Goal: Transaction & Acquisition: Purchase product/service

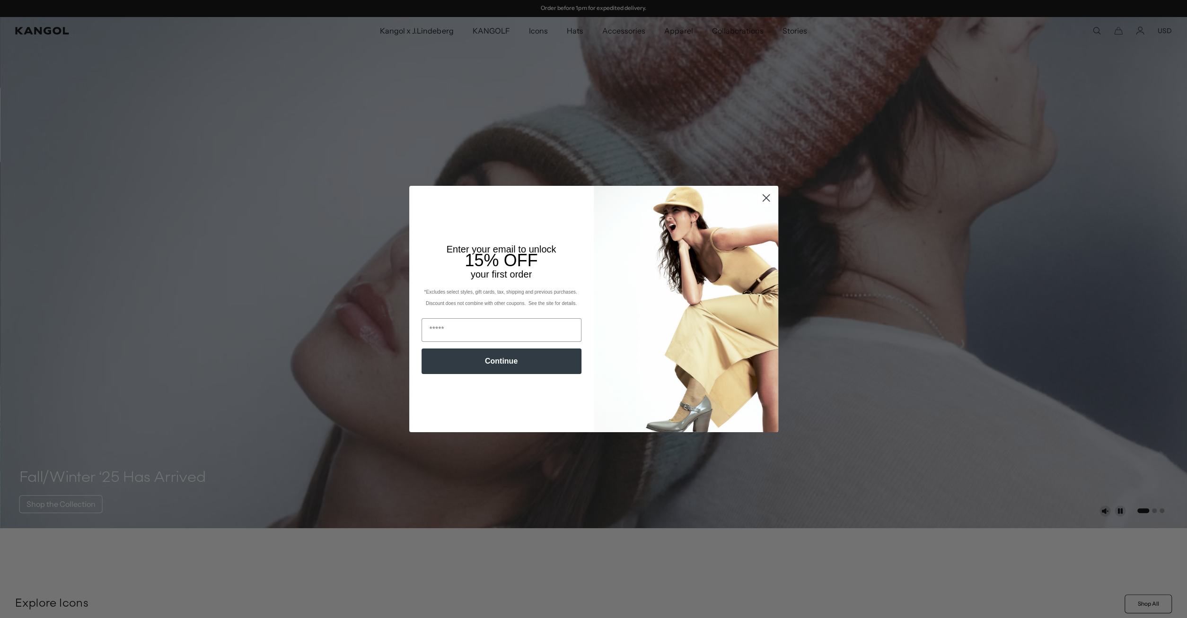
click at [770, 196] on circle "Close dialog" at bounding box center [766, 198] width 16 height 16
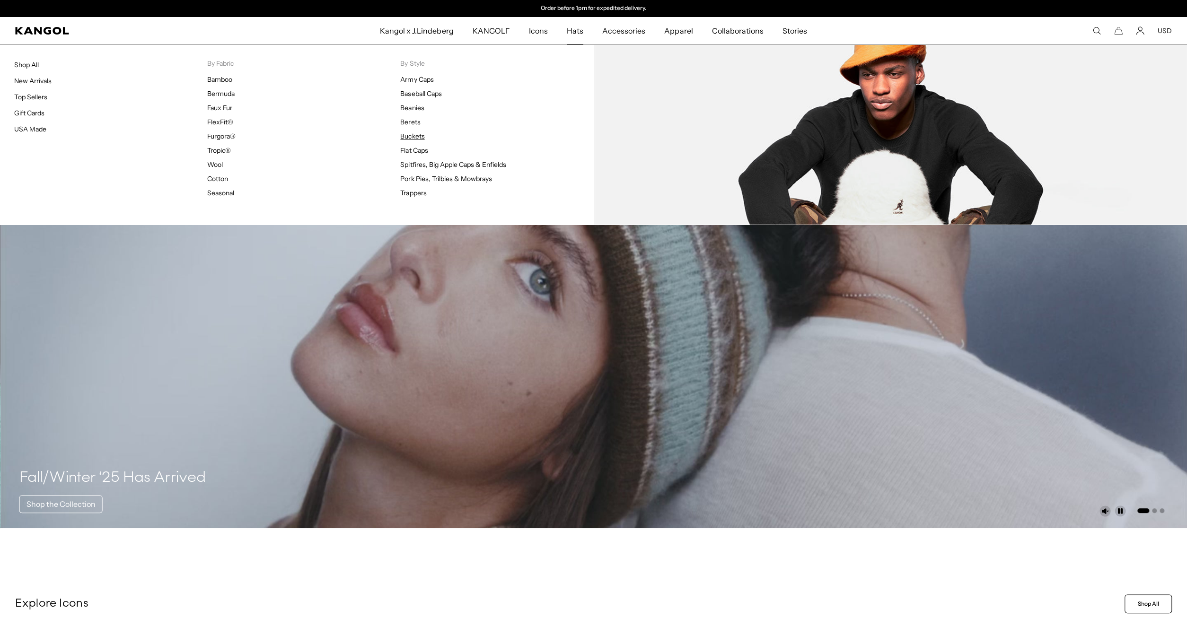
click at [408, 134] on link "Buckets" at bounding box center [412, 136] width 24 height 9
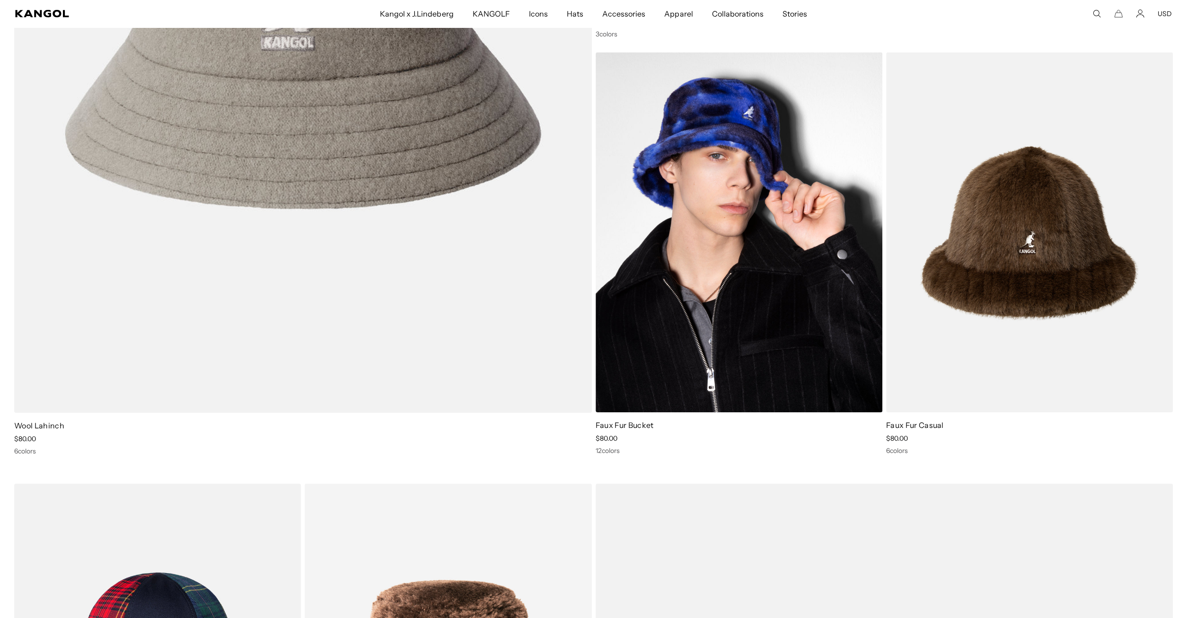
click at [743, 299] on img at bounding box center [738, 233] width 287 height 360
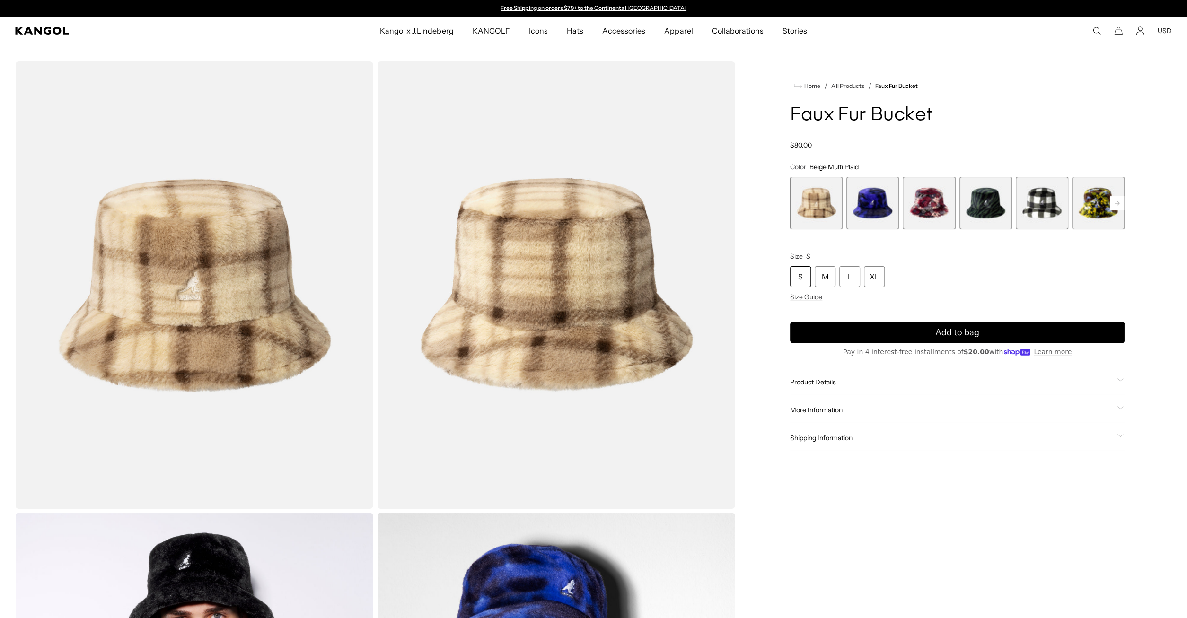
click at [1116, 199] on rect at bounding box center [1117, 203] width 14 height 14
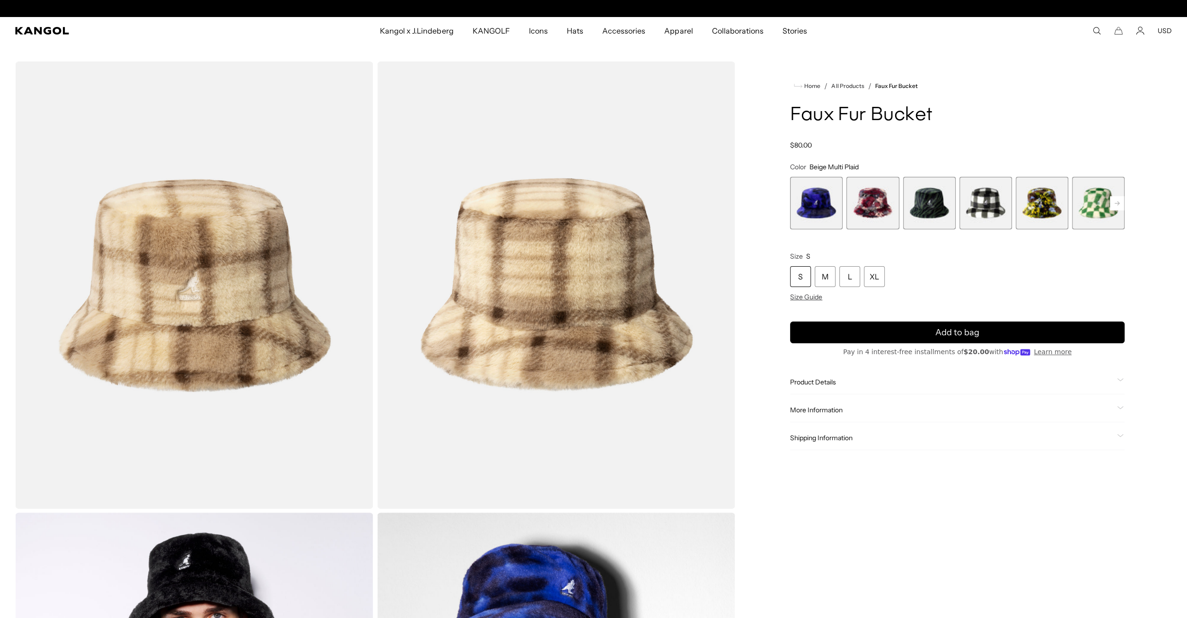
scroll to position [0, 195]
click at [1117, 200] on rect at bounding box center [1117, 203] width 14 height 14
click at [1117, 201] on icon at bounding box center [1117, 203] width 14 height 15
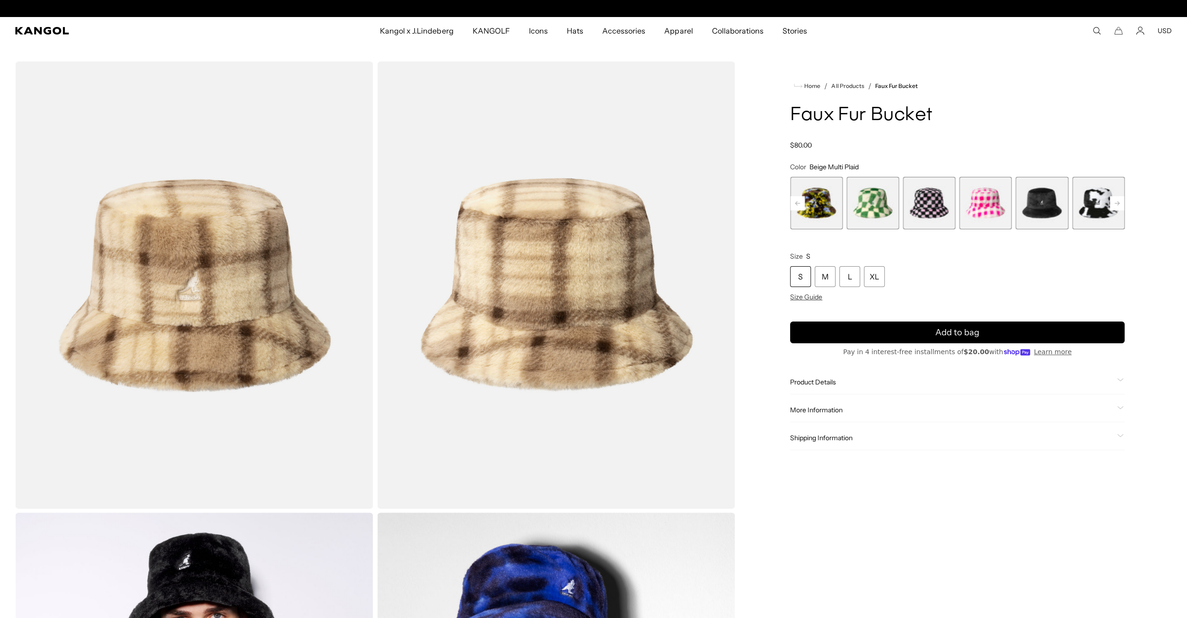
click at [1120, 207] on rect at bounding box center [1117, 203] width 14 height 14
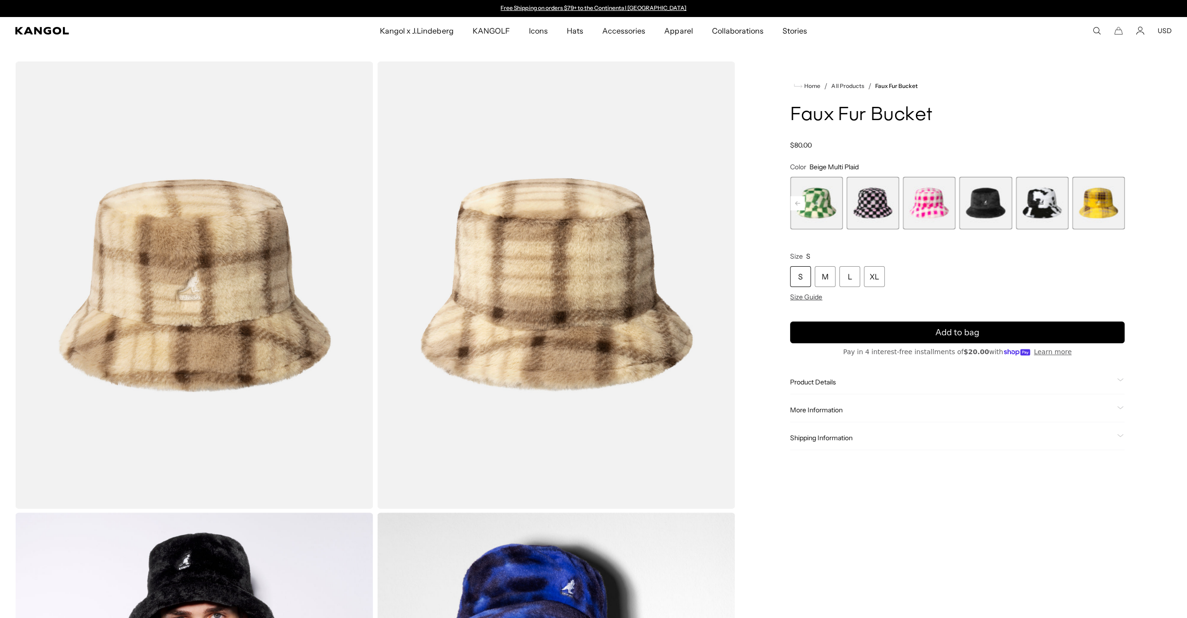
click at [1120, 200] on div "Previous Next Beige Multi Plaid Variant sold out or unavailable Blue Iridescent…" at bounding box center [957, 203] width 334 height 53
click at [1120, 200] on span "12 of 12" at bounding box center [1098, 203] width 53 height 53
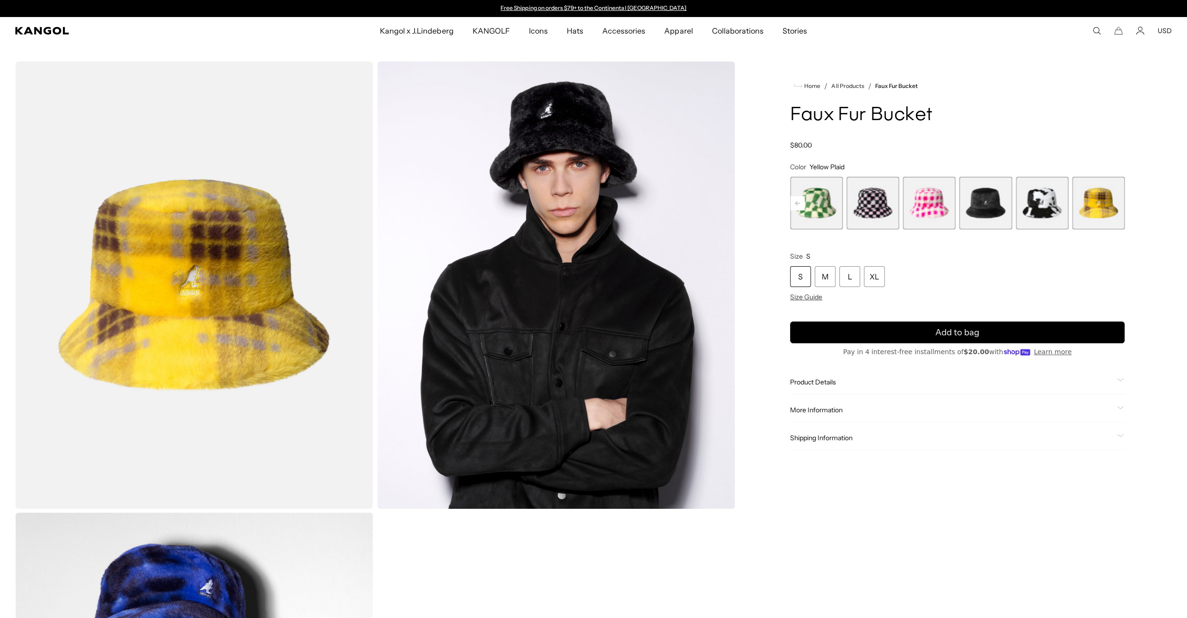
click at [803, 200] on rect at bounding box center [797, 203] width 14 height 14
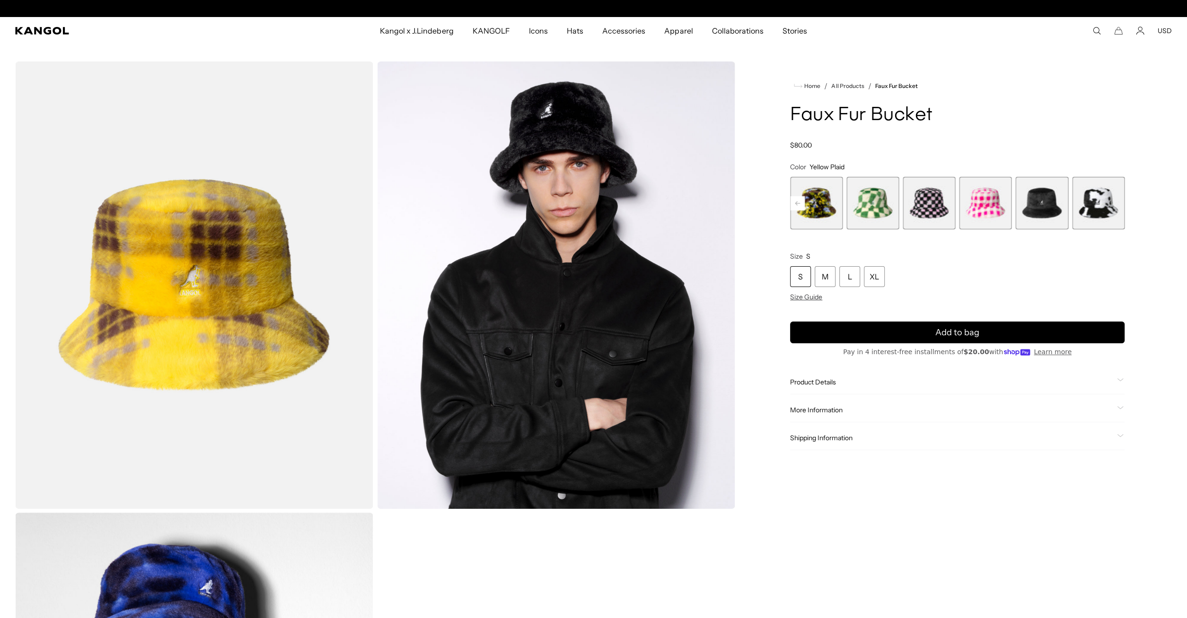
scroll to position [0, 195]
click at [803, 200] on rect at bounding box center [797, 203] width 14 height 14
click at [929, 208] on span "6 of 12" at bounding box center [928, 203] width 53 height 53
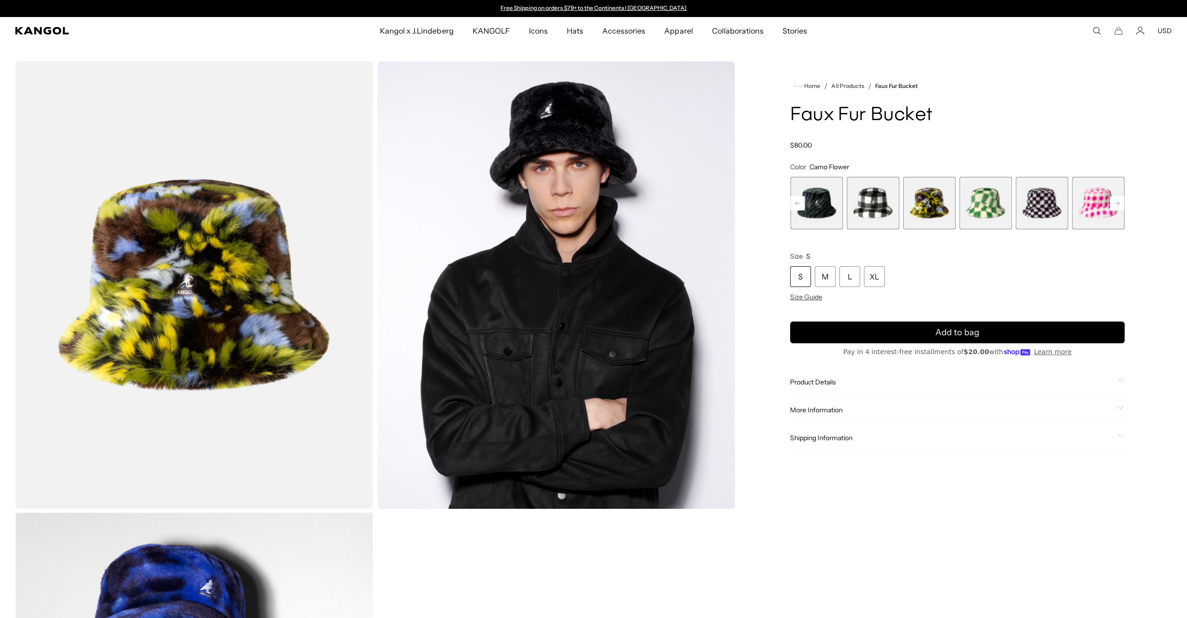
click at [800, 204] on rect at bounding box center [797, 203] width 14 height 14
click at [803, 197] on rect at bounding box center [797, 203] width 14 height 14
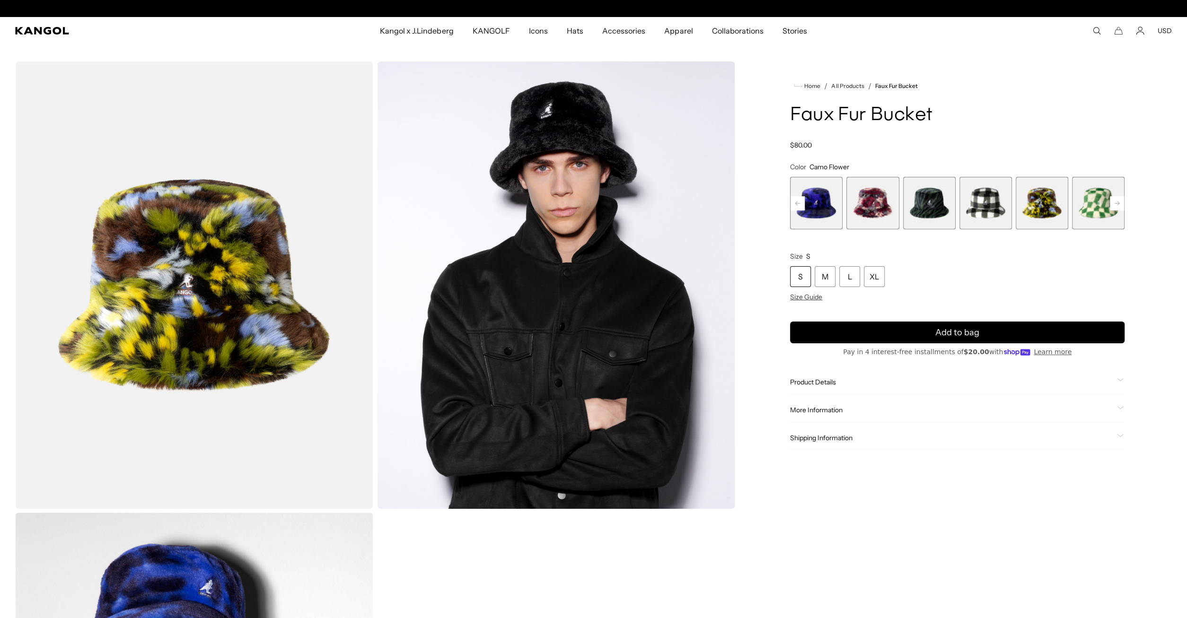
click at [878, 209] on span "3 of 12" at bounding box center [872, 203] width 53 height 53
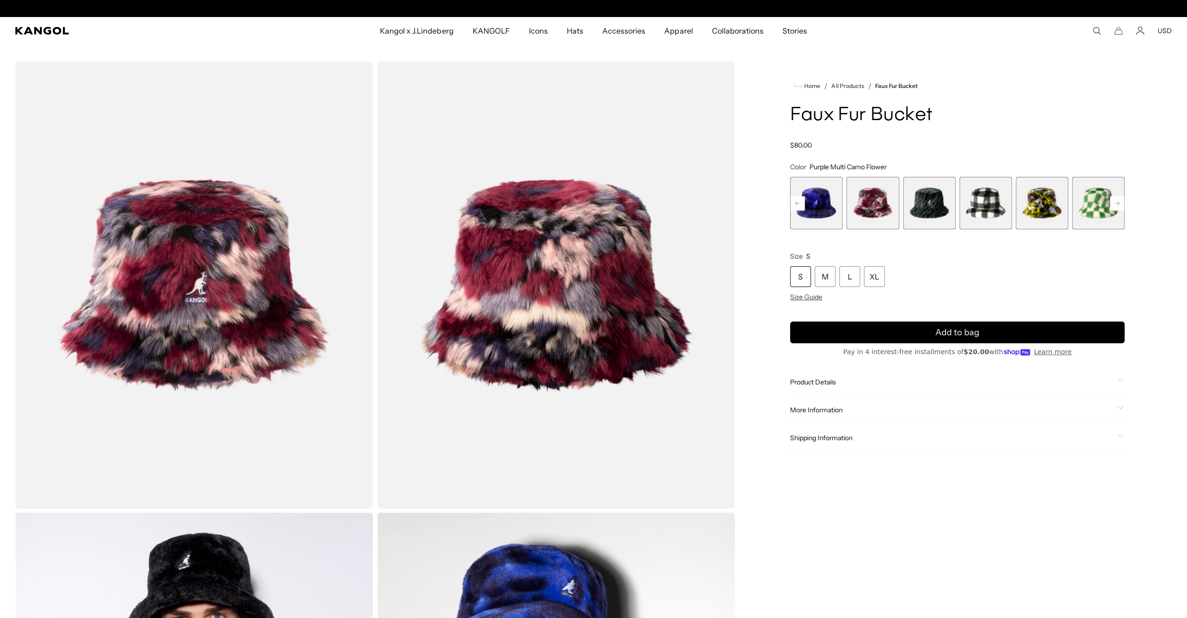
scroll to position [0, 195]
click at [792, 203] on rect at bounding box center [797, 203] width 14 height 14
click at [792, 203] on span "1 of 12" at bounding box center [816, 203] width 53 height 53
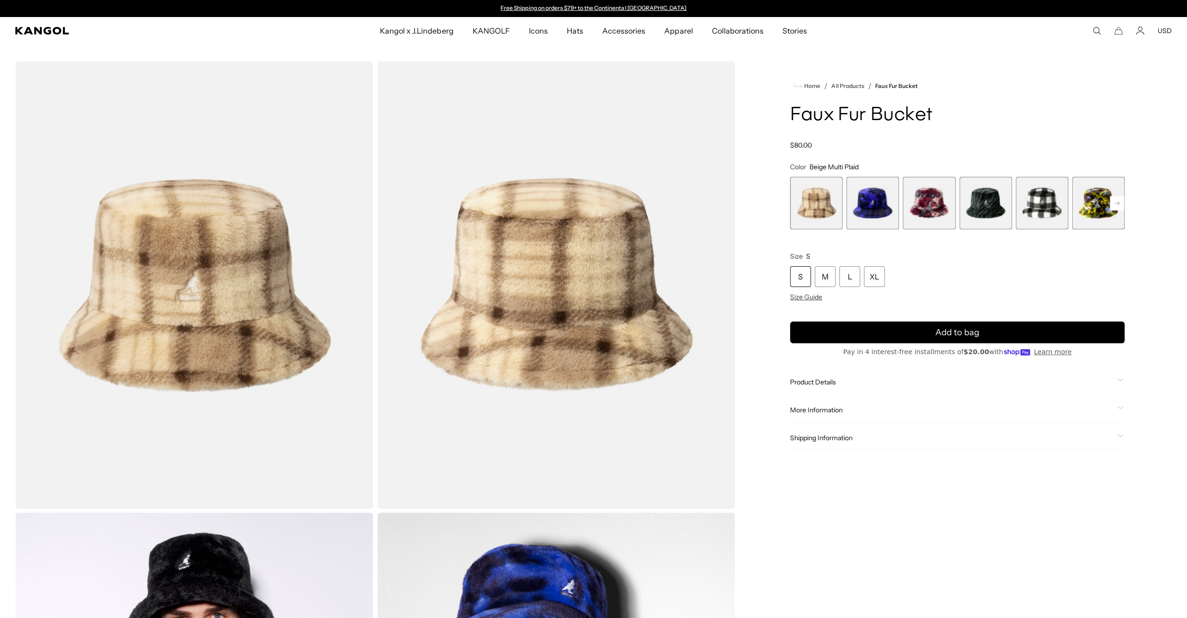
click at [864, 199] on span "2 of 12" at bounding box center [872, 203] width 53 height 53
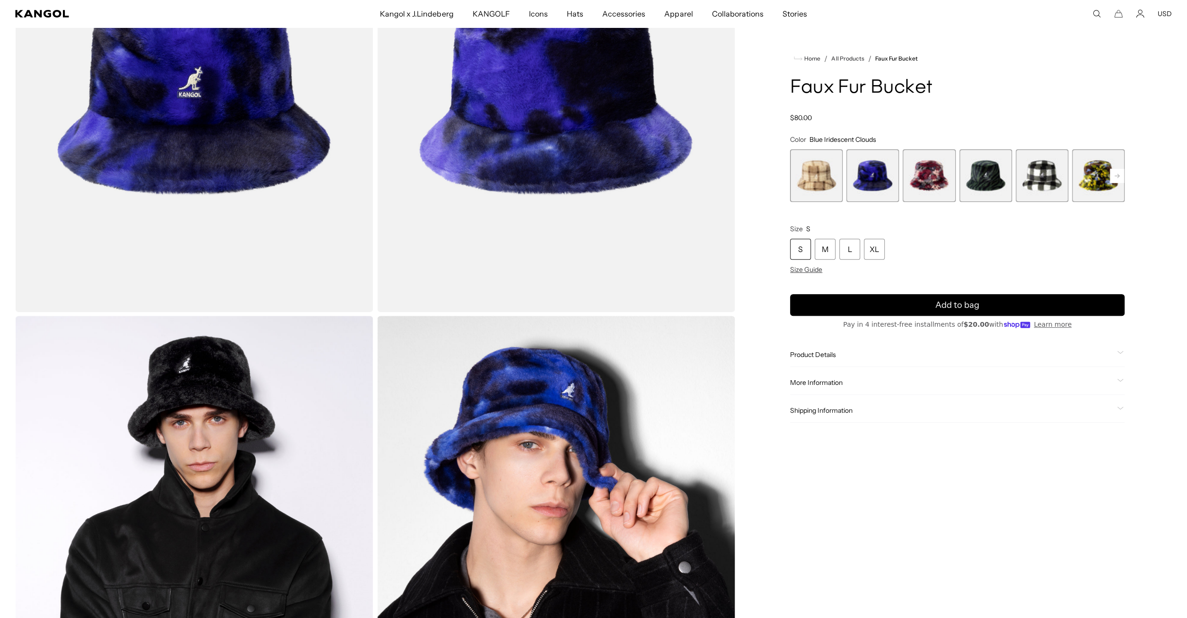
click at [994, 178] on span "4 of 12" at bounding box center [985, 175] width 53 height 53
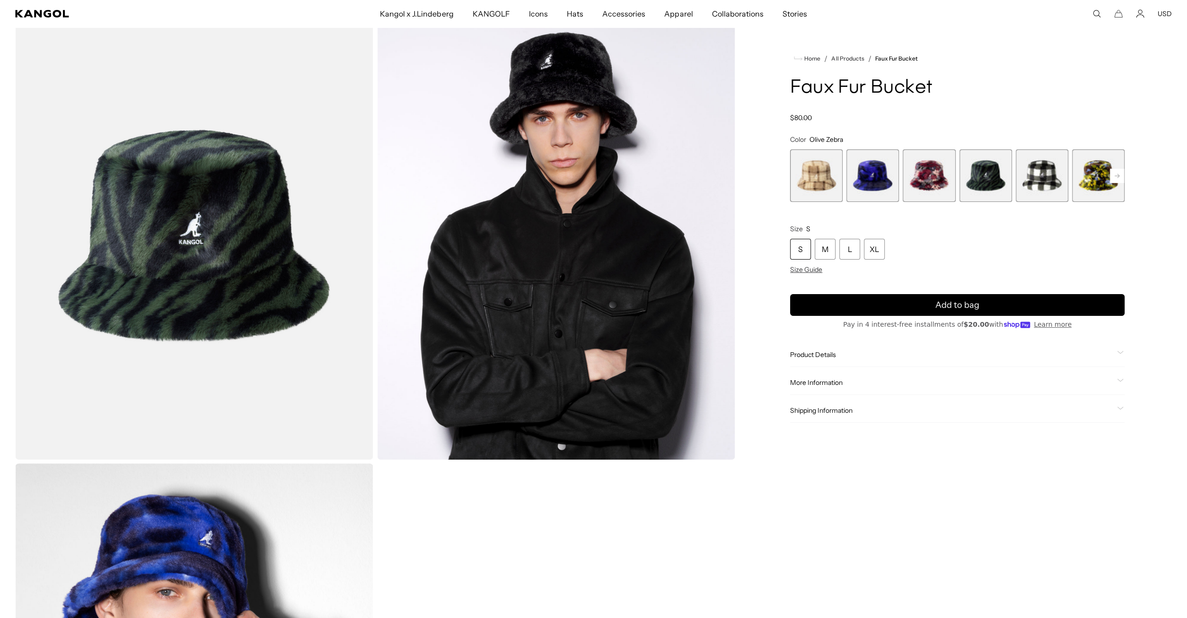
scroll to position [0, 195]
click at [1118, 173] on rect at bounding box center [1117, 176] width 14 height 14
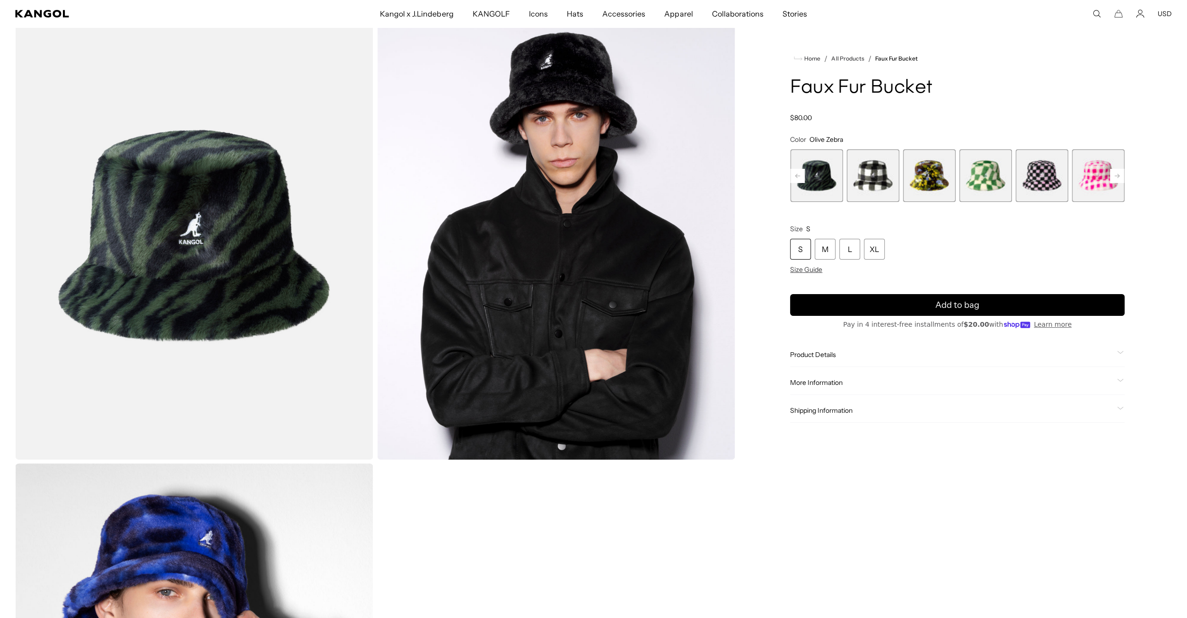
click at [1118, 173] on rect at bounding box center [1117, 176] width 14 height 14
click at [1044, 179] on span "11 of 12" at bounding box center [1041, 175] width 53 height 53
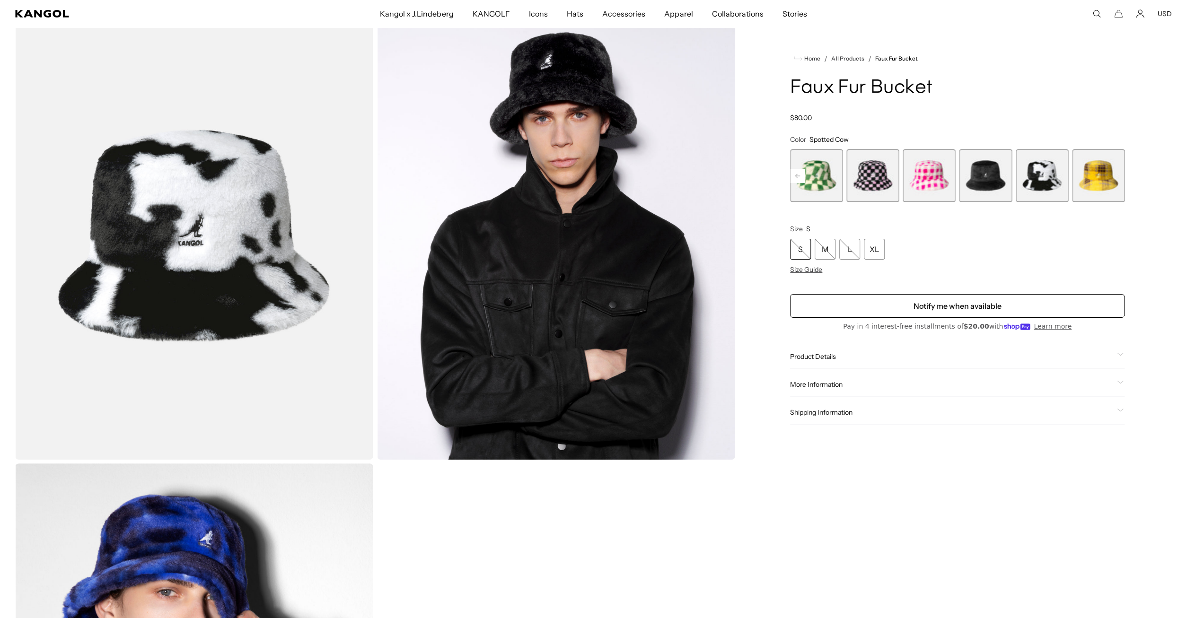
scroll to position [0, 195]
click at [1099, 185] on span "12 of 12" at bounding box center [1098, 175] width 53 height 53
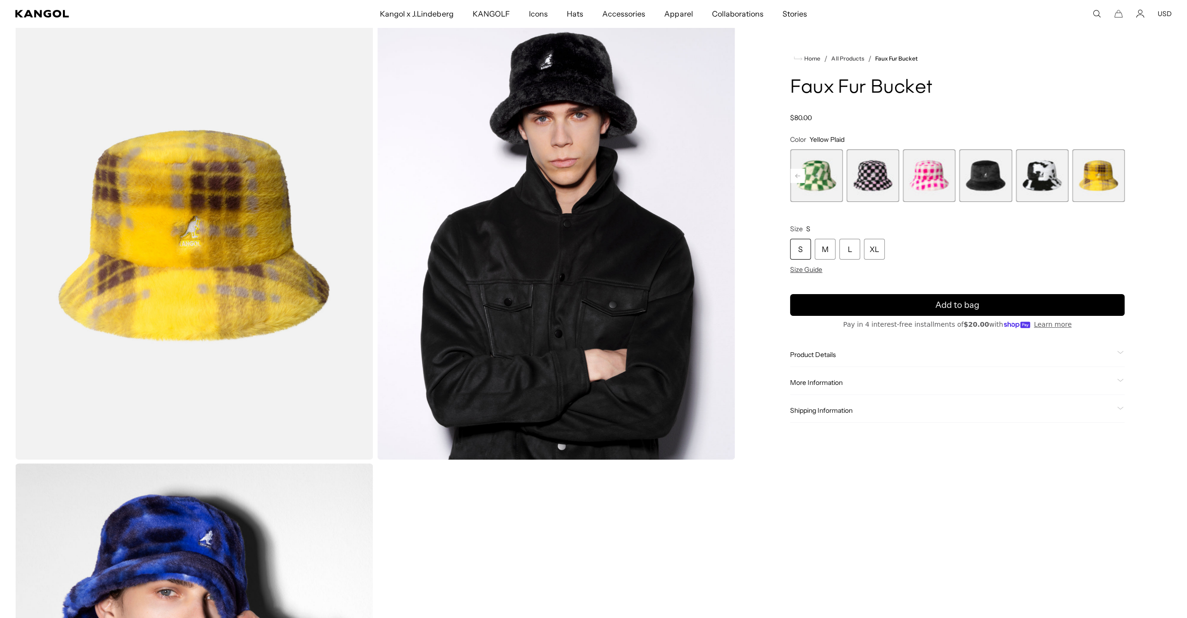
click at [984, 190] on span "10 of 12" at bounding box center [985, 175] width 53 height 53
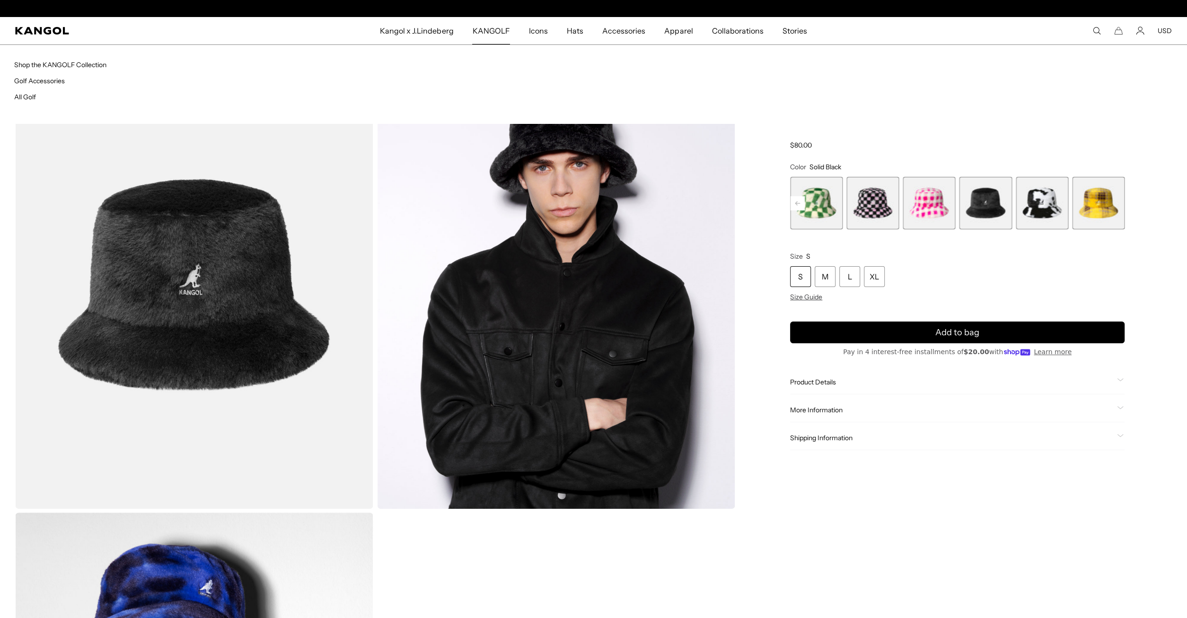
click at [503, 32] on span "KANGOLF" at bounding box center [490, 30] width 37 height 27
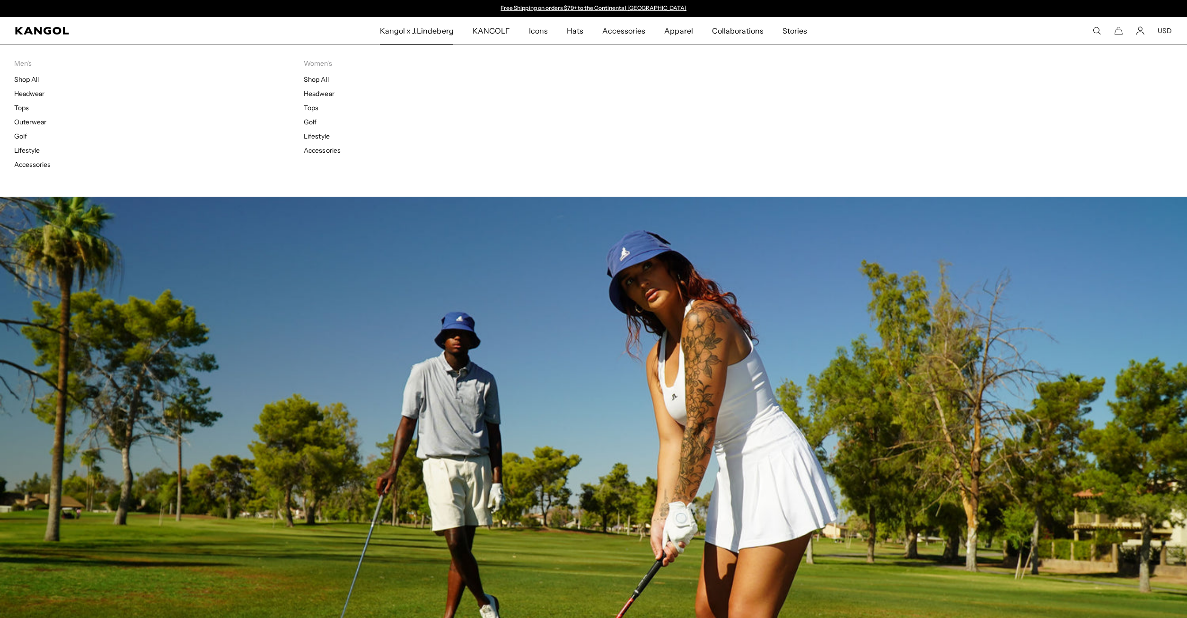
click at [410, 33] on span "Kangol x J.Lindeberg" at bounding box center [417, 30] width 74 height 27
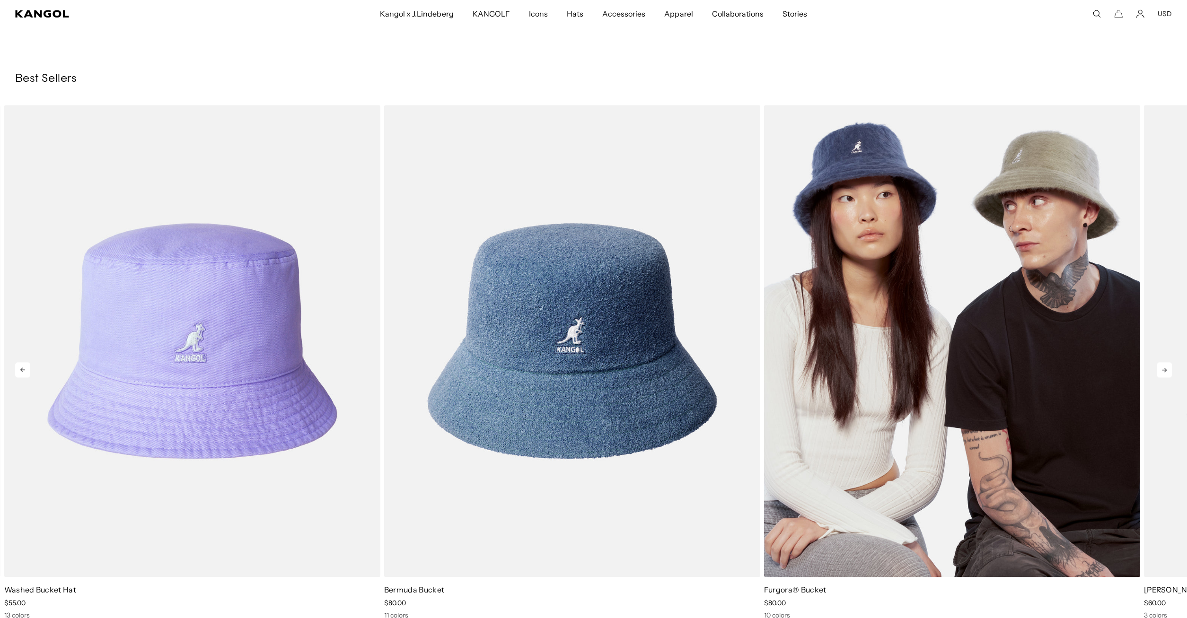
click at [1005, 328] on img "3 of 10" at bounding box center [952, 341] width 376 height 472
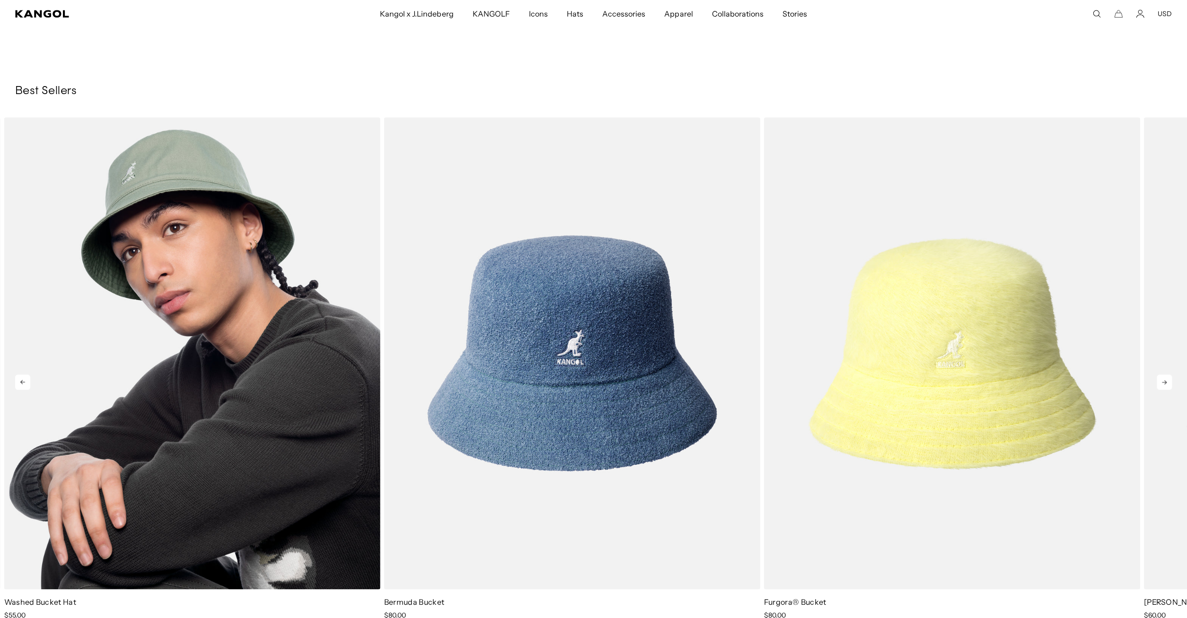
scroll to position [0, 195]
click at [172, 281] on img "1 of 10" at bounding box center [192, 353] width 376 height 472
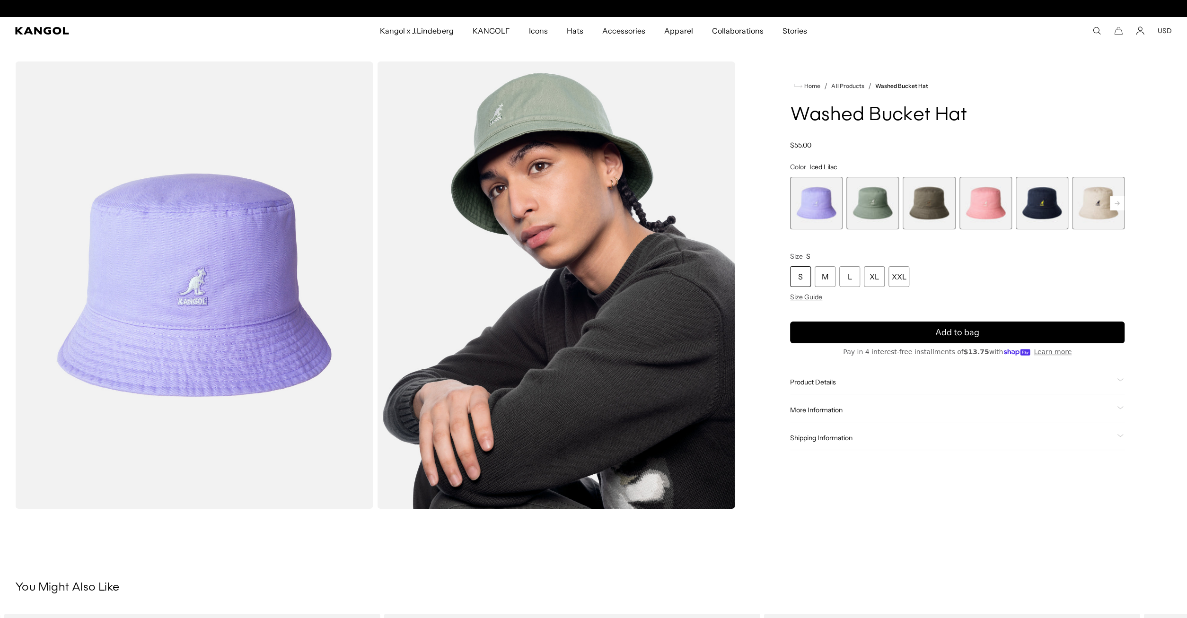
scroll to position [0, 195]
click at [1120, 199] on rect at bounding box center [1117, 203] width 14 height 14
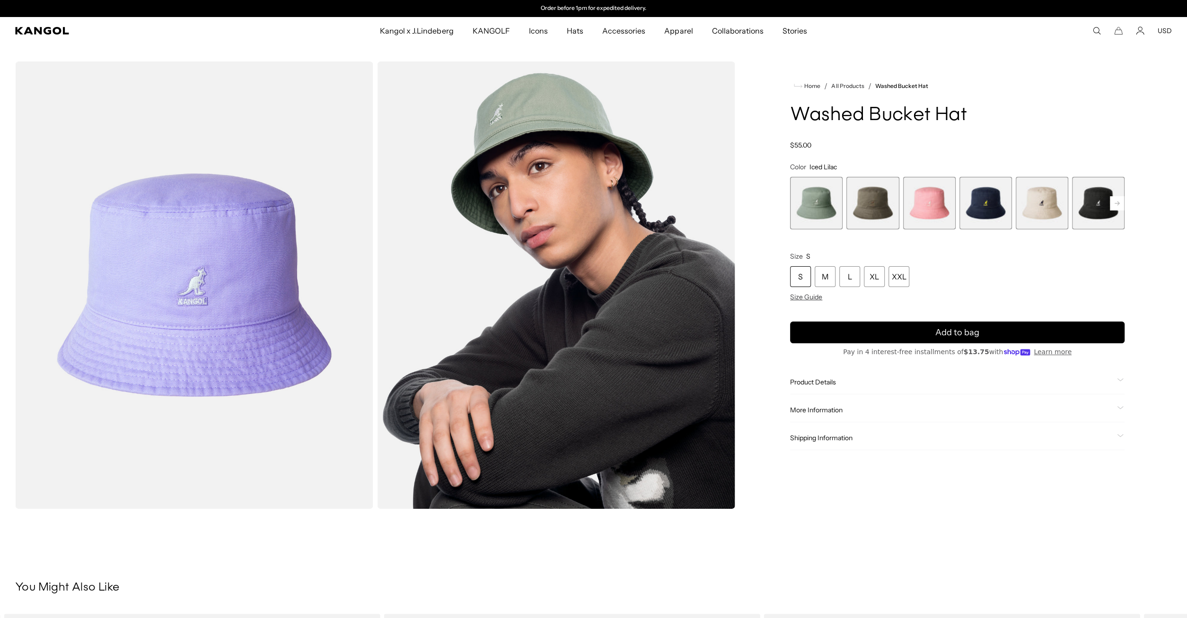
click at [1120, 199] on rect at bounding box center [1117, 203] width 14 height 14
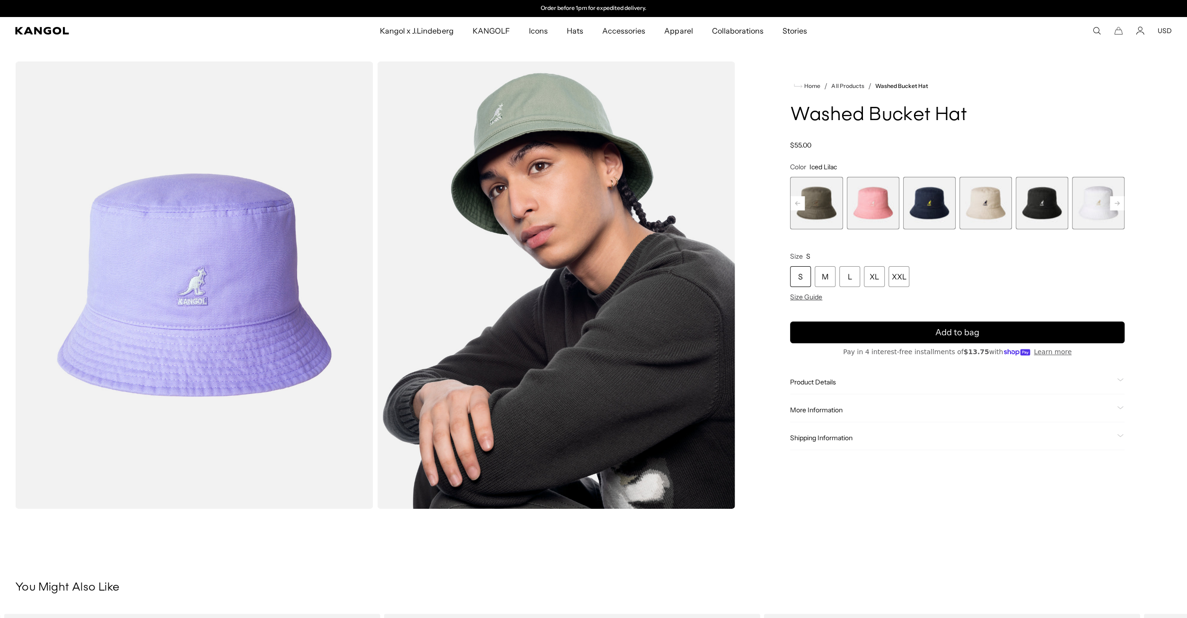
click at [1043, 207] on span "7 of 13" at bounding box center [1041, 203] width 53 height 53
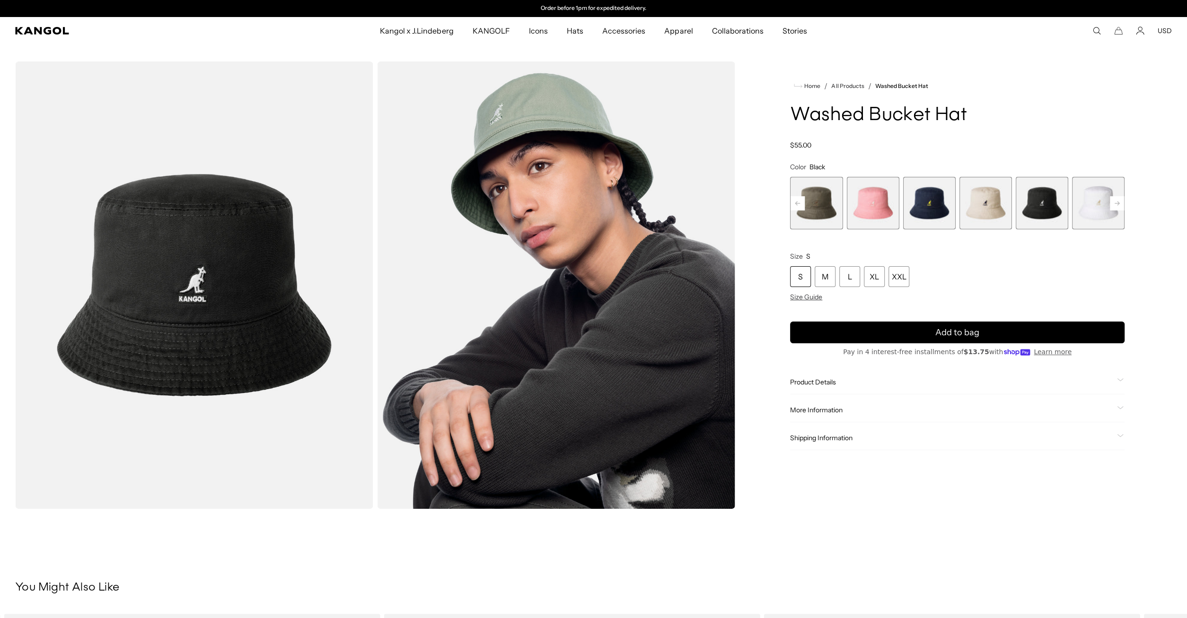
click at [1119, 203] on icon at bounding box center [1116, 203] width 5 height 4
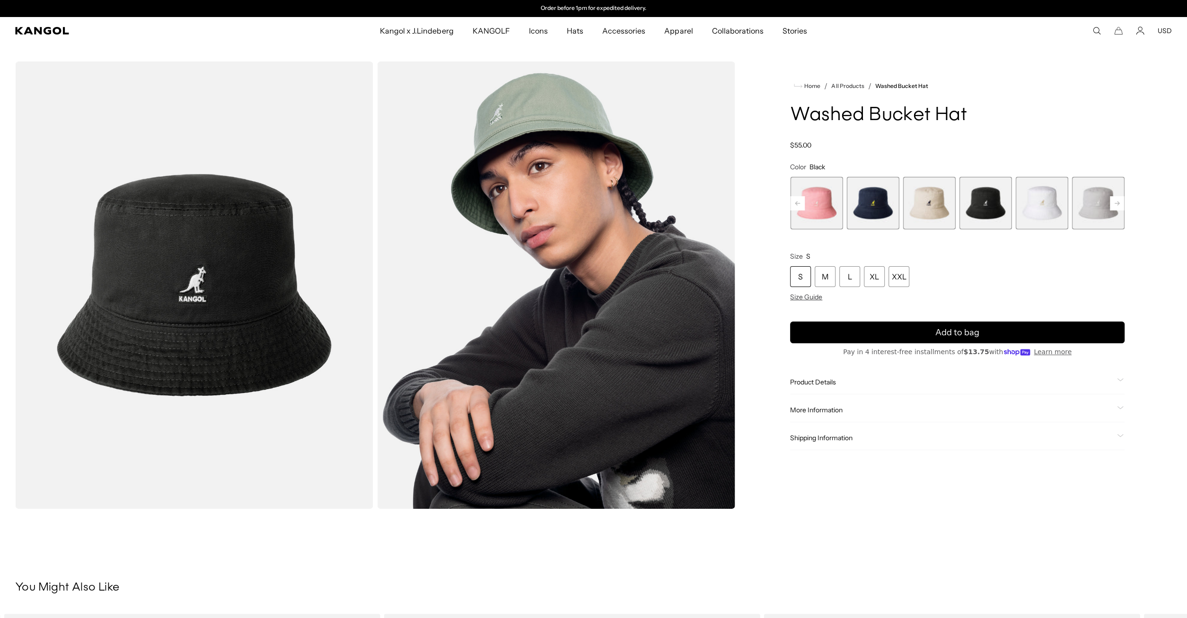
click at [1119, 203] on icon at bounding box center [1116, 203] width 5 height 4
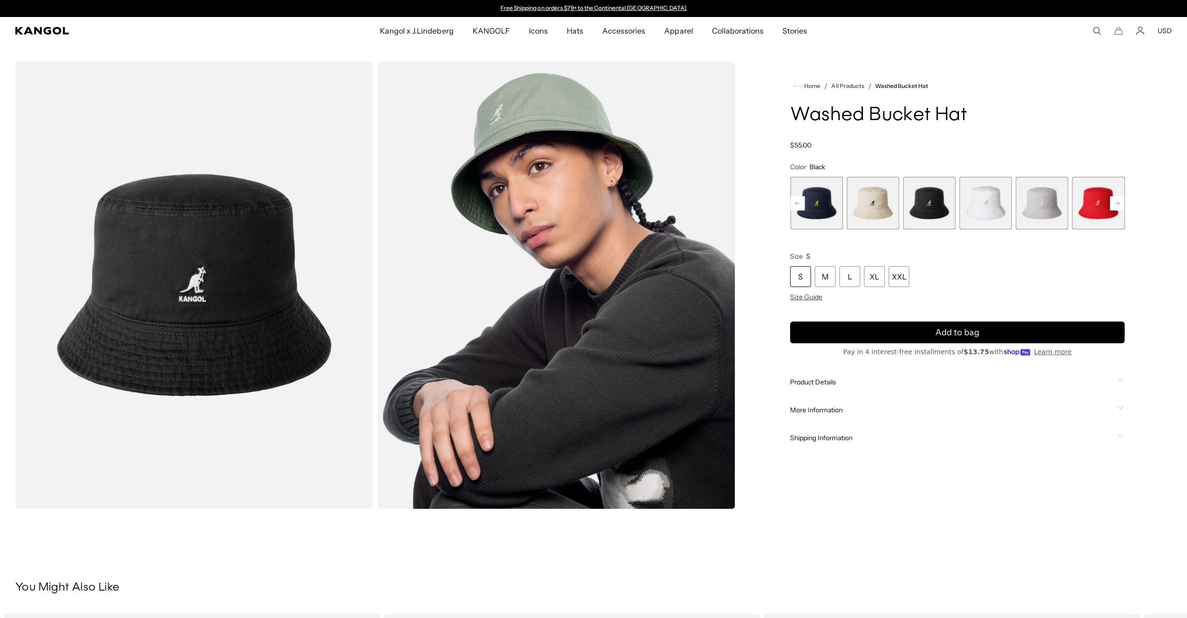
click at [1119, 203] on icon at bounding box center [1116, 203] width 5 height 4
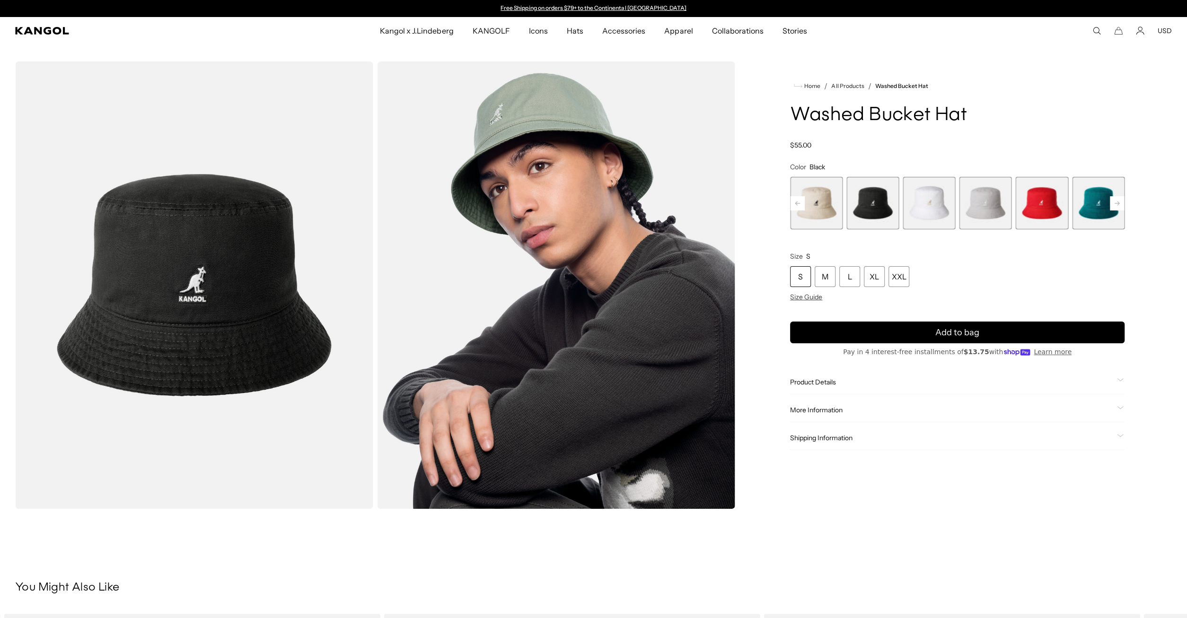
click at [1119, 203] on icon at bounding box center [1116, 203] width 5 height 4
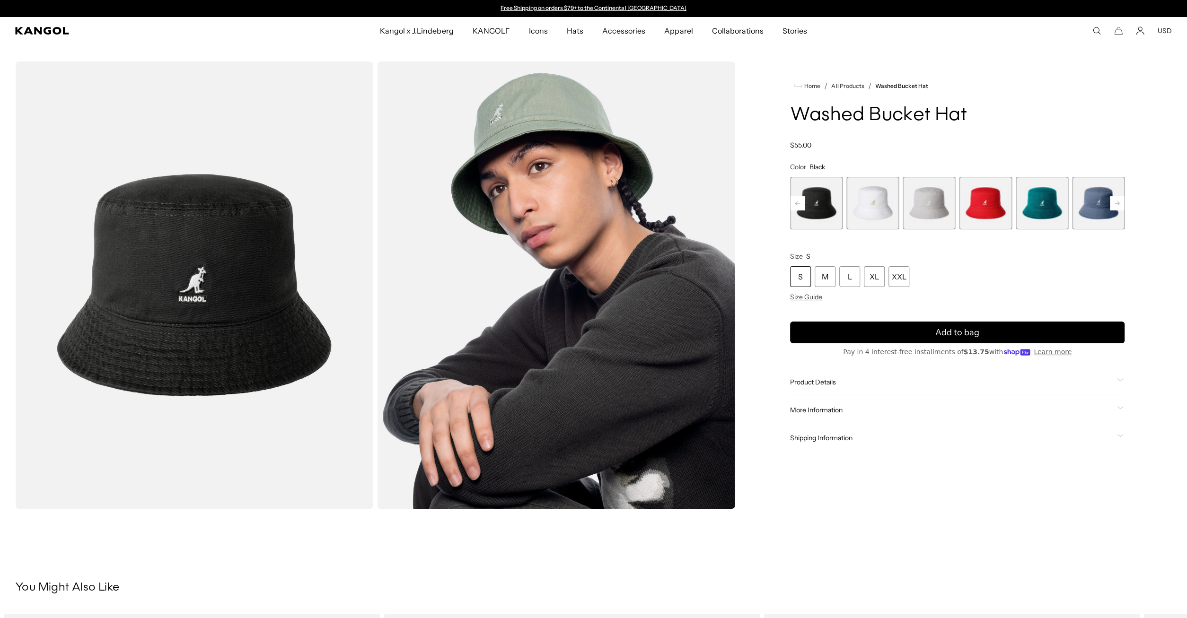
click at [1119, 203] on icon at bounding box center [1116, 203] width 5 height 4
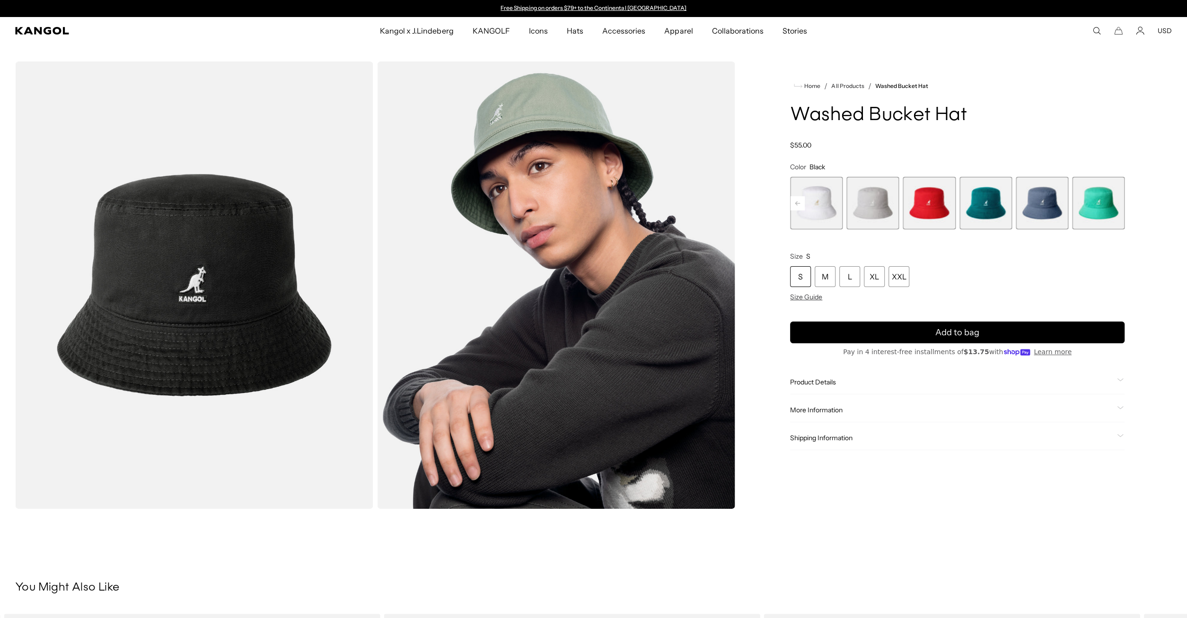
click at [1115, 201] on span "13 of 13" at bounding box center [1098, 203] width 53 height 53
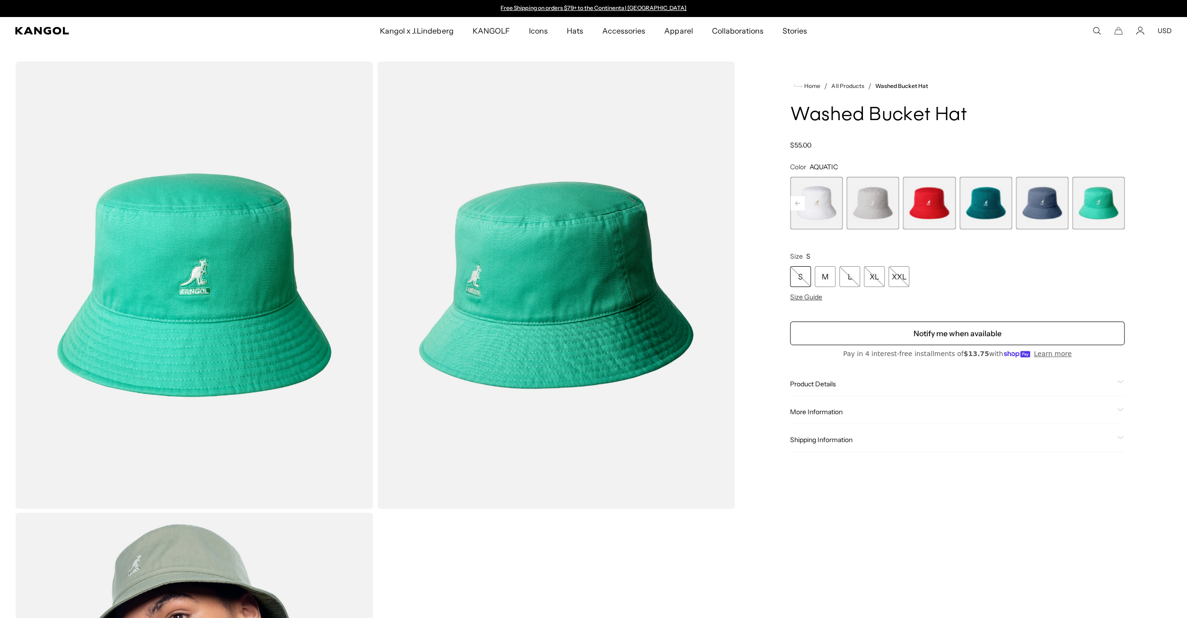
click at [1115, 201] on span "13 of 13" at bounding box center [1098, 203] width 53 height 53
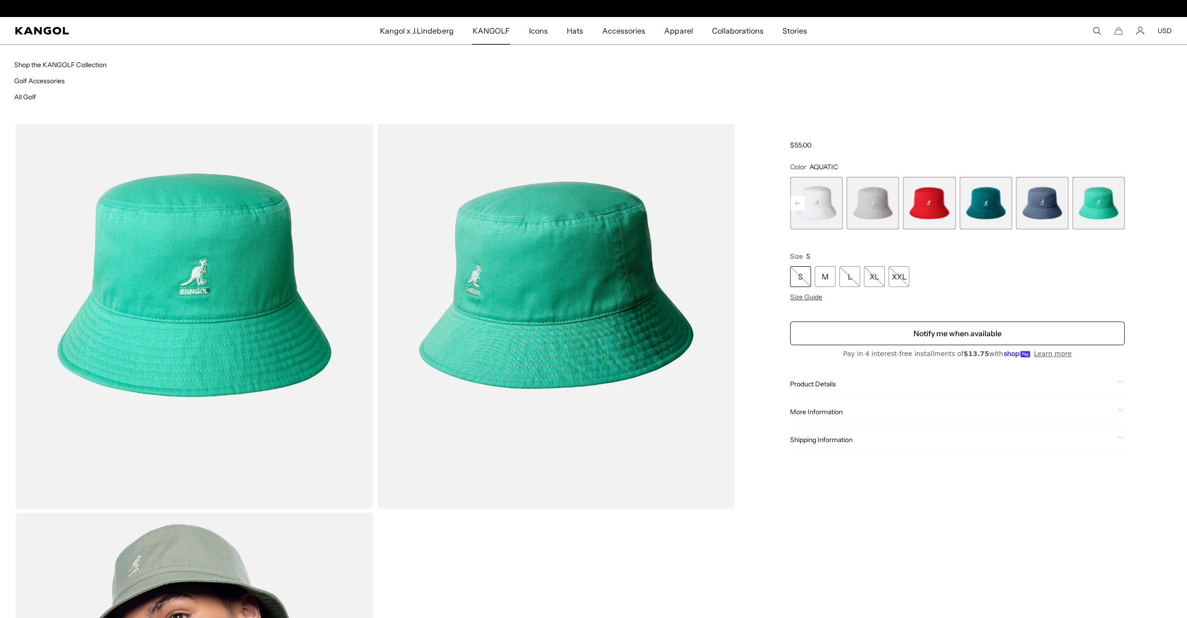
scroll to position [0, 195]
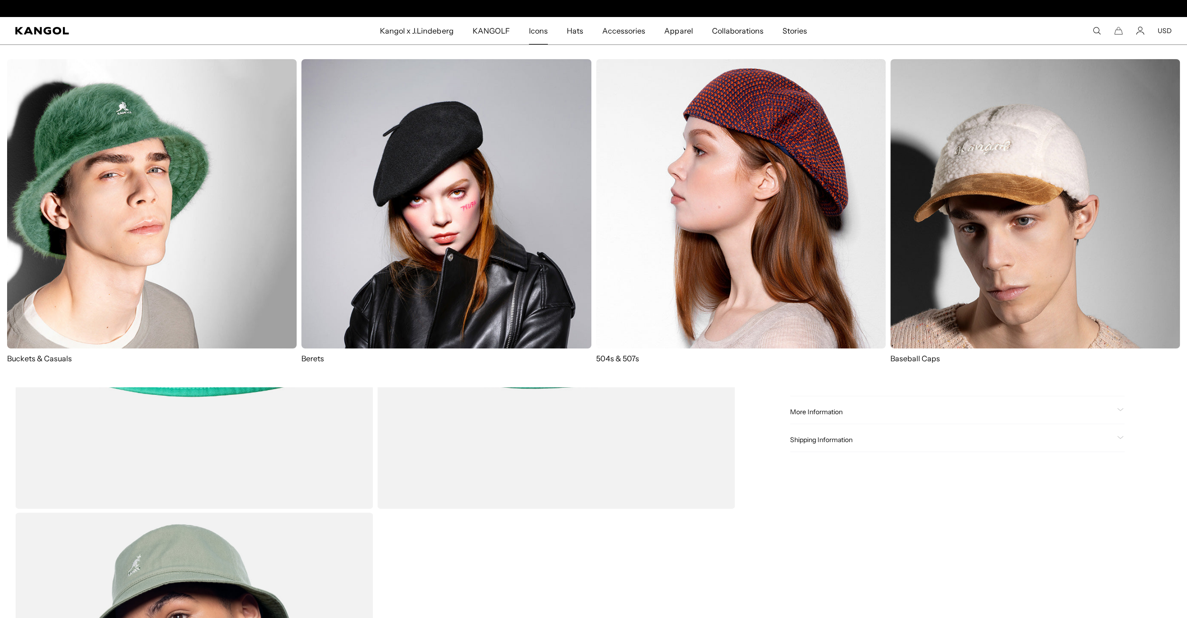
click at [119, 279] on img at bounding box center [151, 203] width 289 height 289
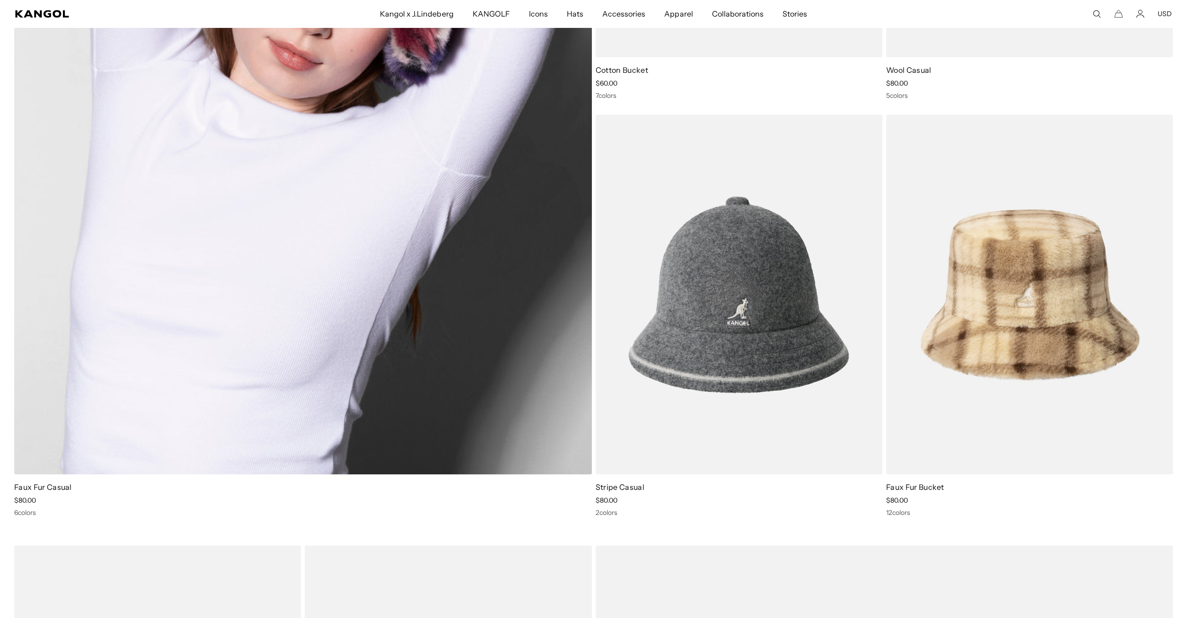
scroll to position [1377, 0]
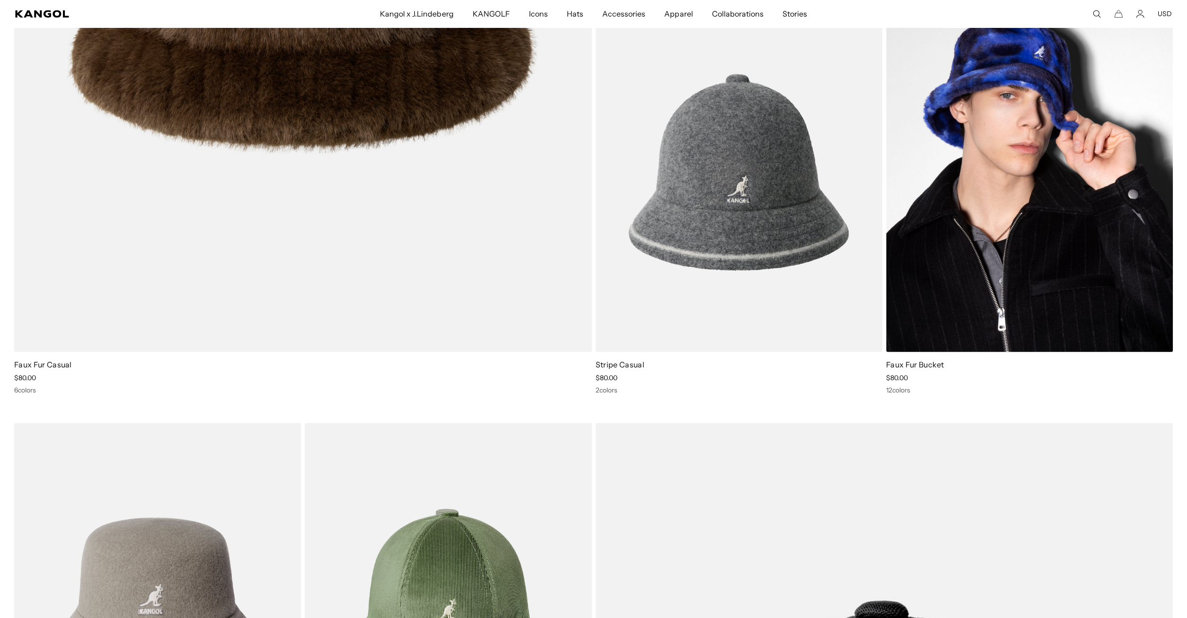
click at [1012, 260] on img at bounding box center [1029, 172] width 287 height 360
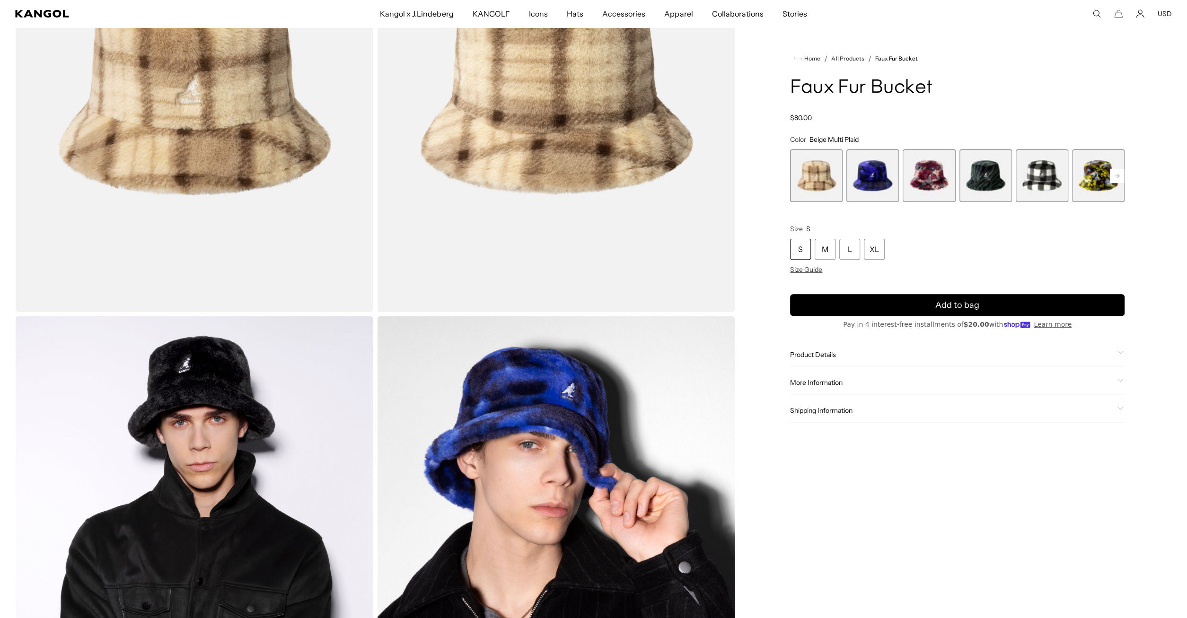
scroll to position [0, 195]
click at [928, 170] on span "3 of 12" at bounding box center [928, 175] width 53 height 53
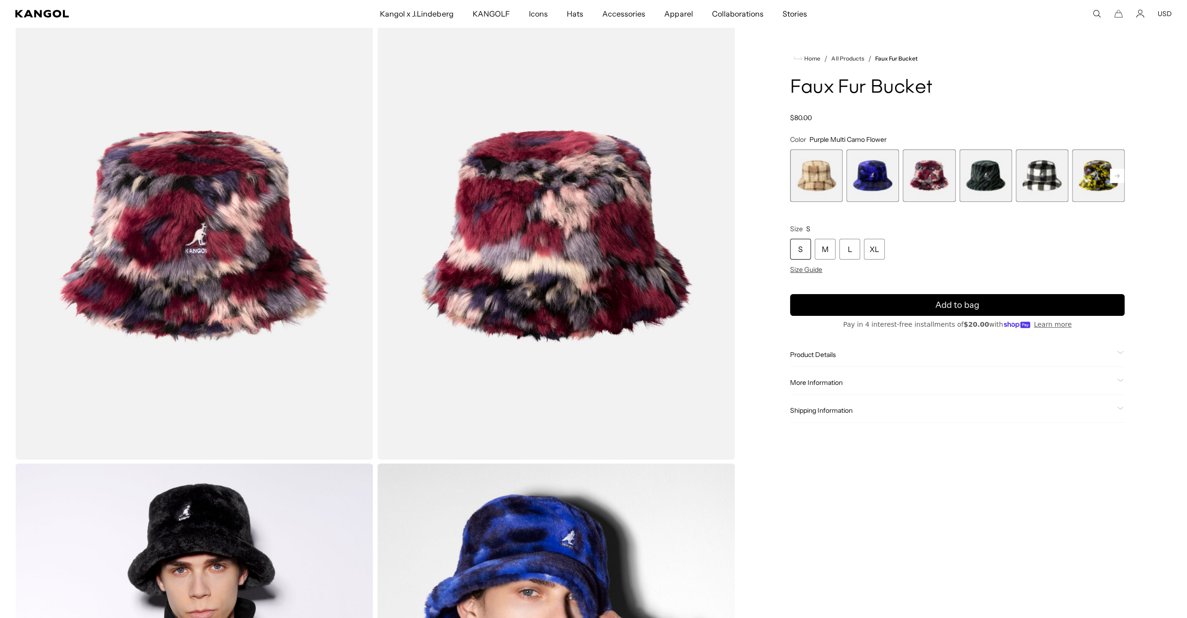
scroll to position [0, 195]
click at [1096, 173] on span "6 of 12" at bounding box center [1098, 175] width 53 height 53
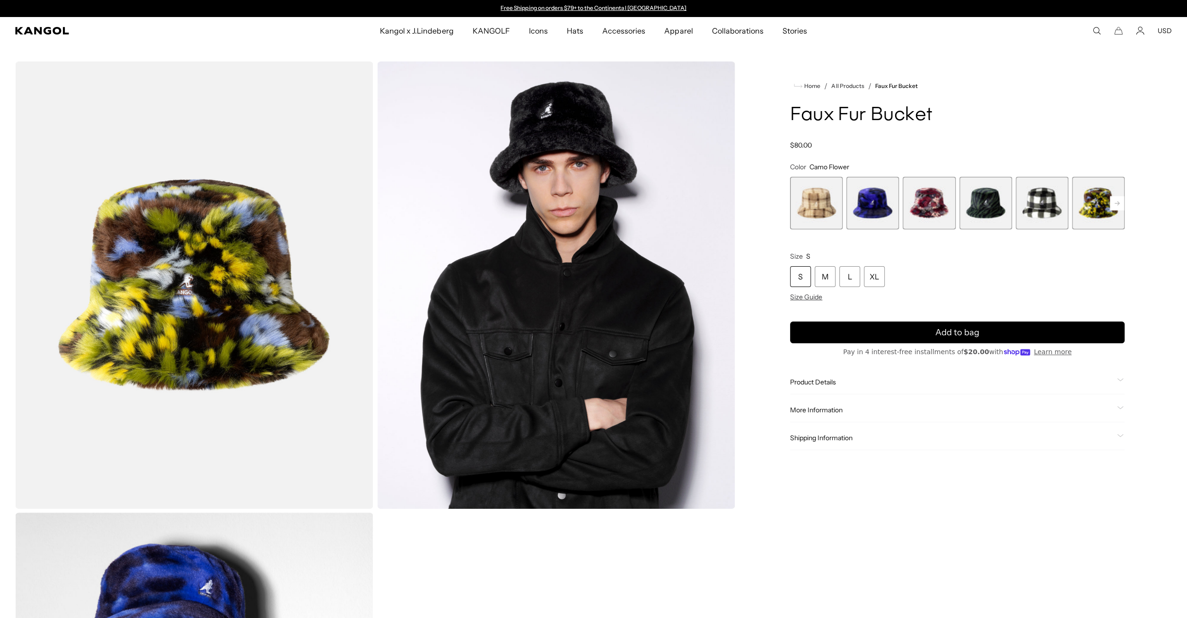
click at [1118, 201] on rect at bounding box center [1117, 203] width 14 height 14
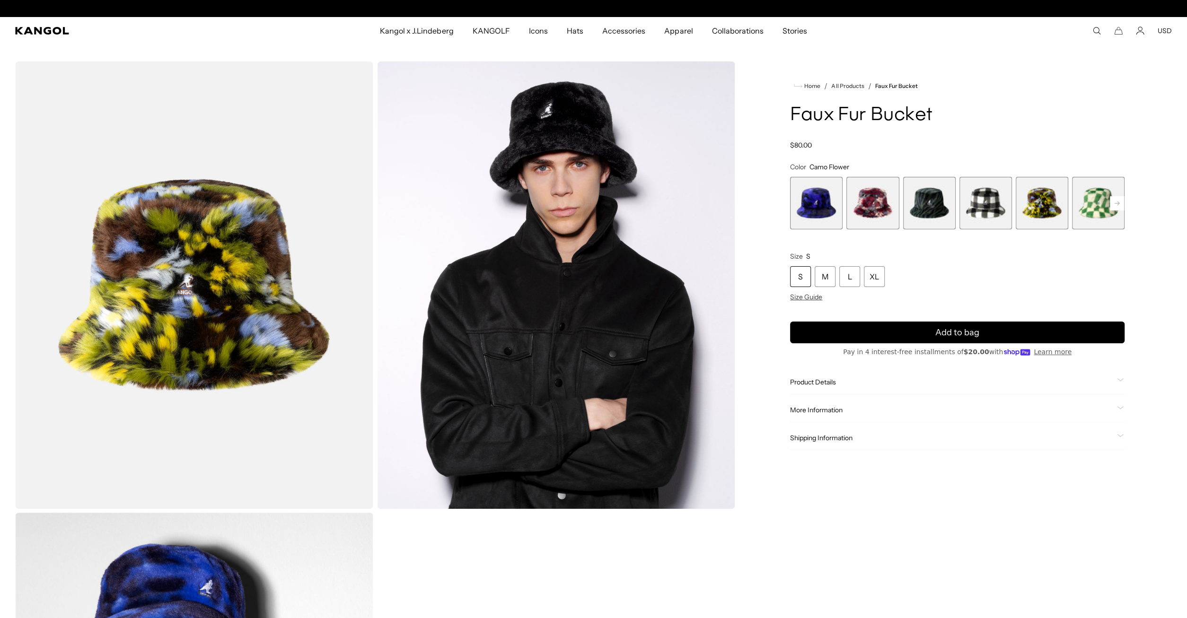
scroll to position [0, 195]
click at [1118, 201] on rect at bounding box center [1117, 203] width 14 height 14
click at [920, 205] on span "7 of 12" at bounding box center [929, 203] width 53 height 53
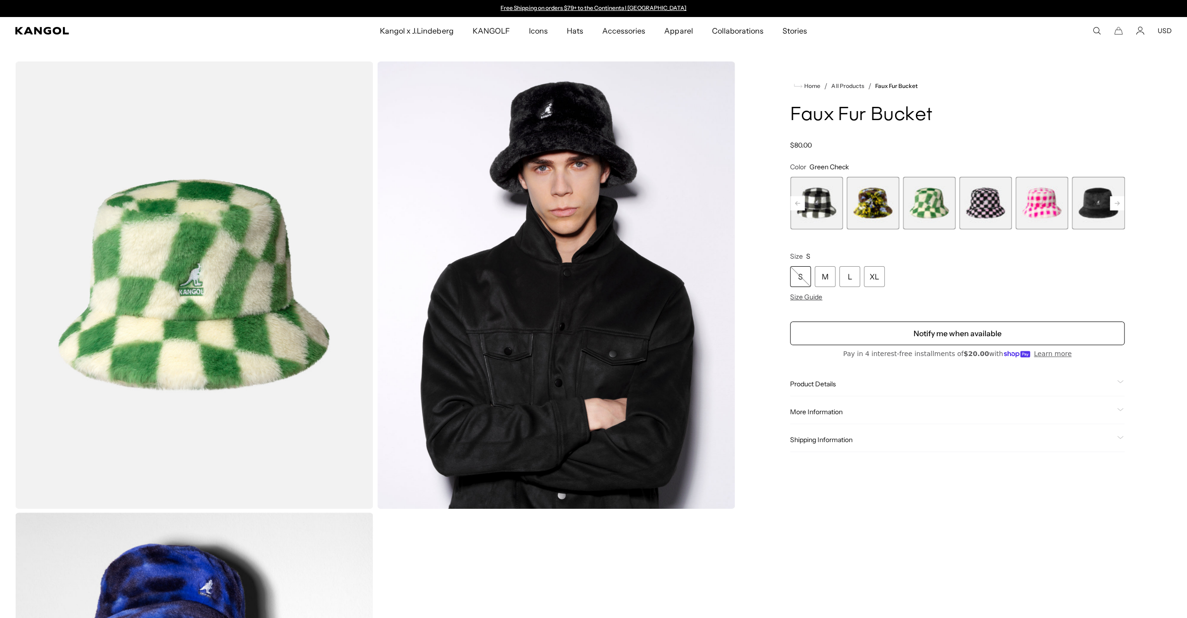
click at [980, 219] on span "8 of 12" at bounding box center [985, 203] width 53 height 53
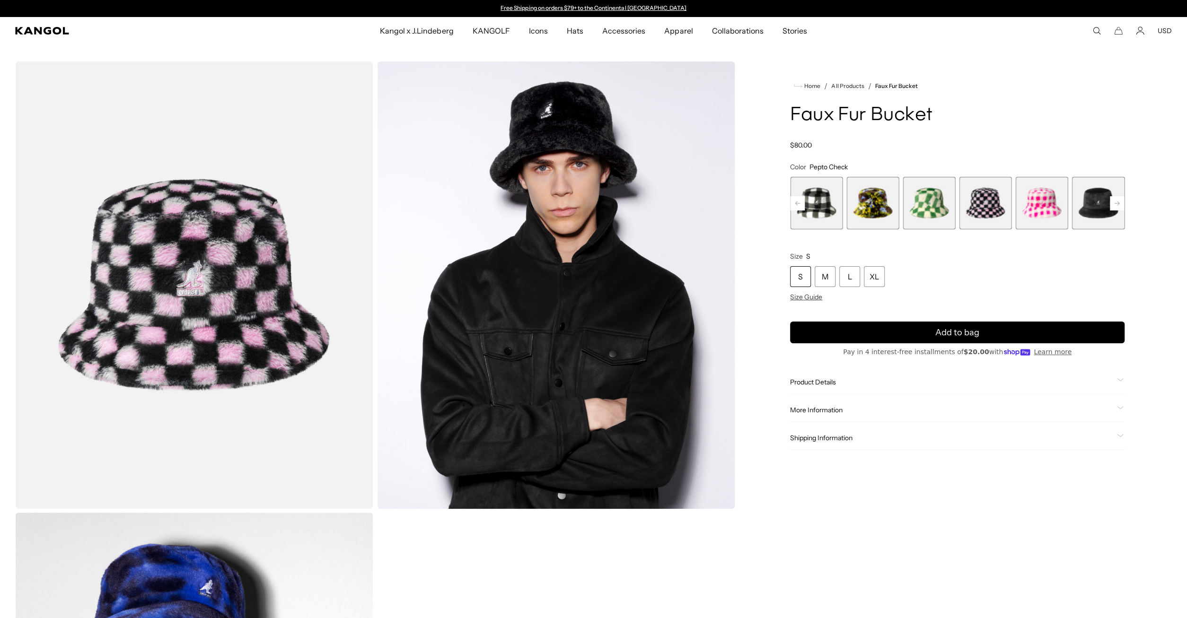
click at [1067, 207] on span "9 of 12" at bounding box center [1041, 203] width 53 height 53
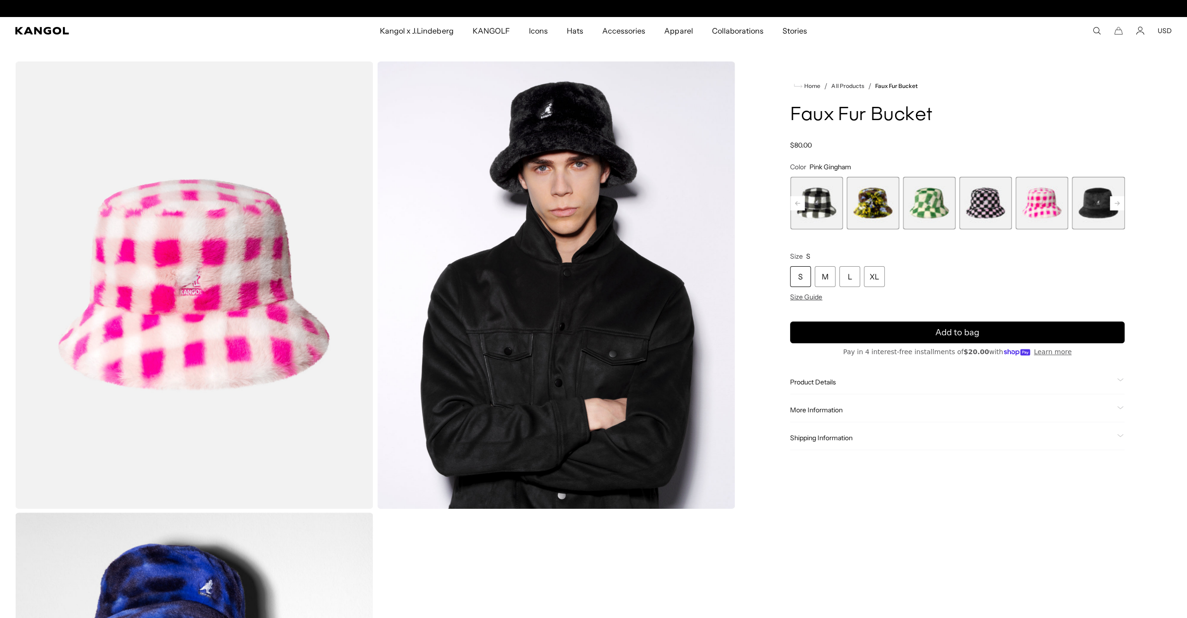
scroll to position [0, 195]
click at [1094, 208] on span "10 of 12" at bounding box center [1098, 203] width 53 height 53
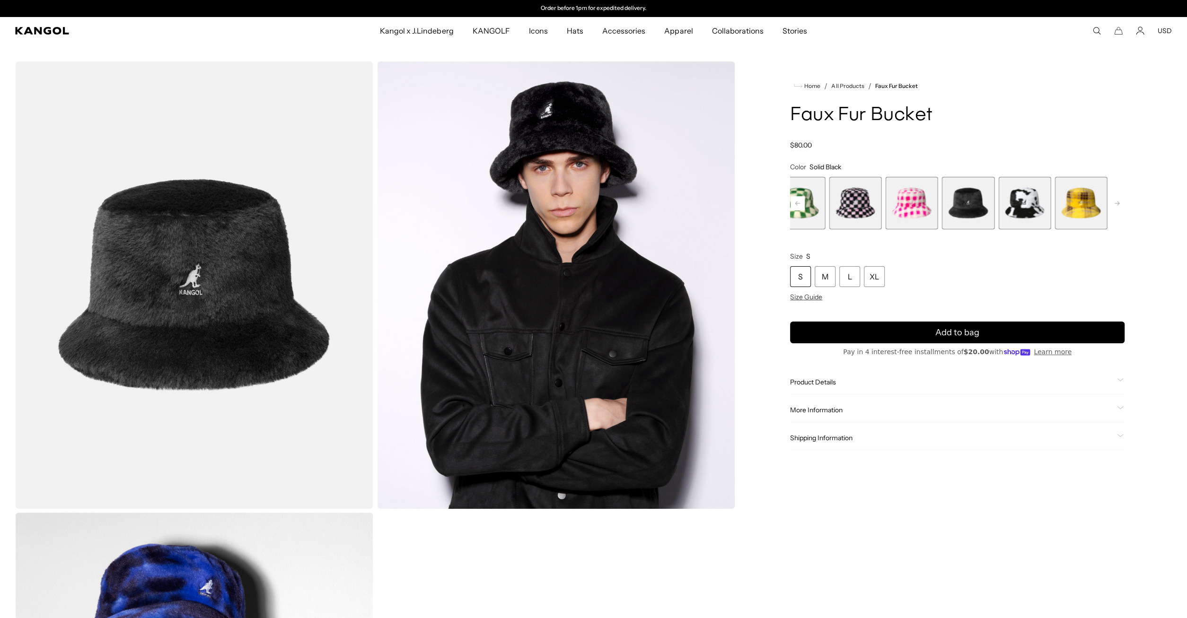
drag, startPoint x: 1102, startPoint y: 224, endPoint x: 958, endPoint y: 205, distance: 144.5
click at [958, 205] on span "10 of 12" at bounding box center [968, 203] width 53 height 53
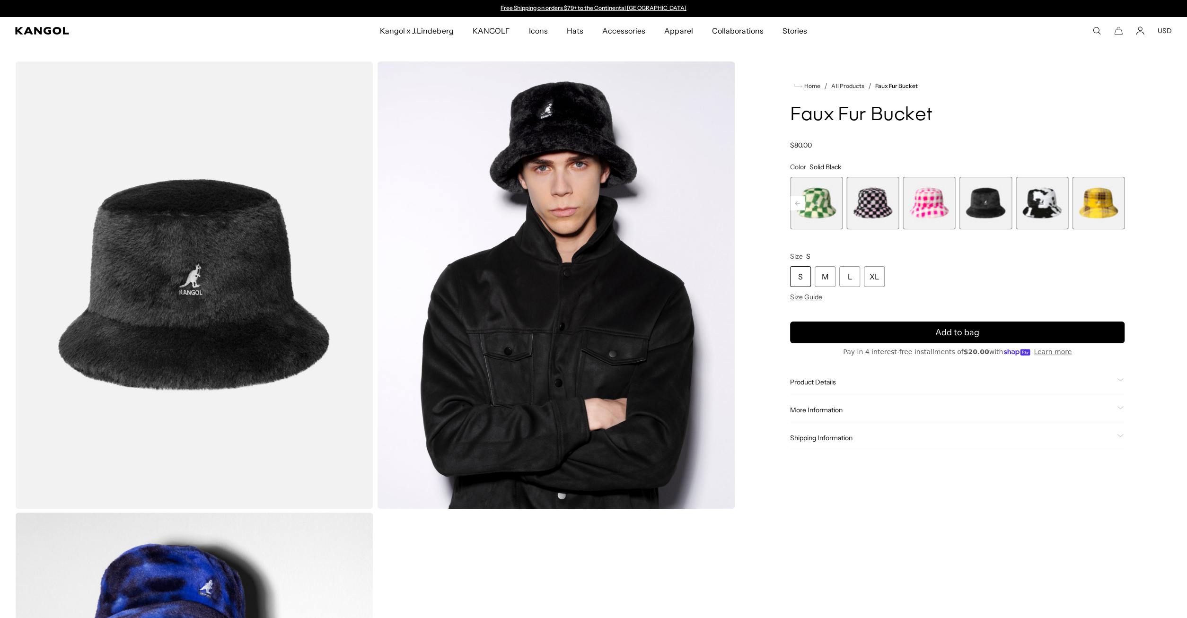
click at [1071, 202] on div "Beige Multi Plaid Variant sold out or unavailable Blue Iridescent Clouds Varian…" at bounding box center [957, 203] width 334 height 53
click at [1042, 201] on span "11 of 12" at bounding box center [1041, 203] width 53 height 53
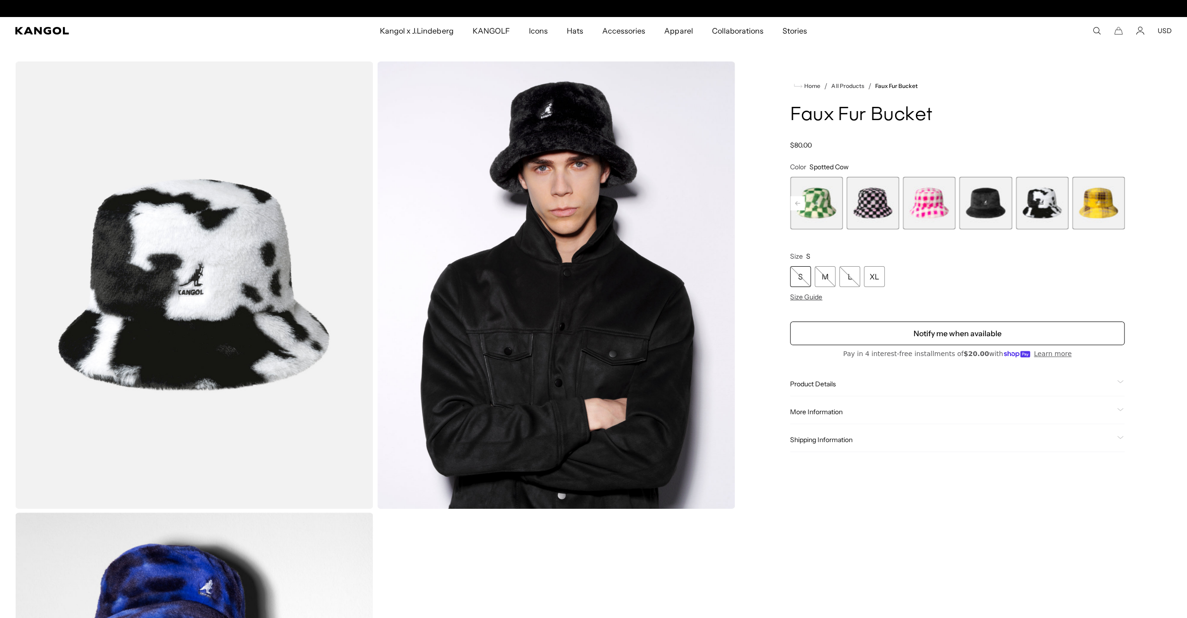
scroll to position [0, 195]
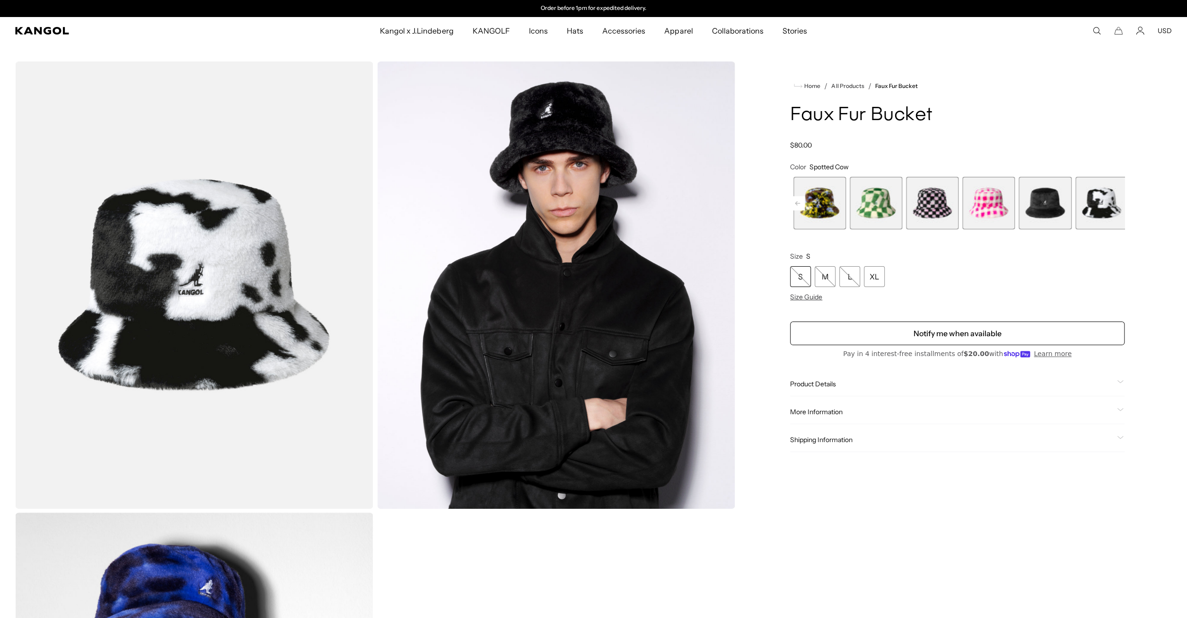
drag, startPoint x: 814, startPoint y: 208, endPoint x: 1059, endPoint y: 196, distance: 245.8
click at [902, 198] on span "7 of 12" at bounding box center [875, 203] width 53 height 53
drag, startPoint x: 822, startPoint y: 219, endPoint x: 1052, endPoint y: 214, distance: 230.4
click at [1050, 214] on div "Beige Multi Plaid Variant sold out or unavailable Blue Iridescent Clouds Varian…" at bounding box center [957, 203] width 334 height 53
click at [807, 210] on span "1 of 12" at bounding box center [816, 203] width 53 height 53
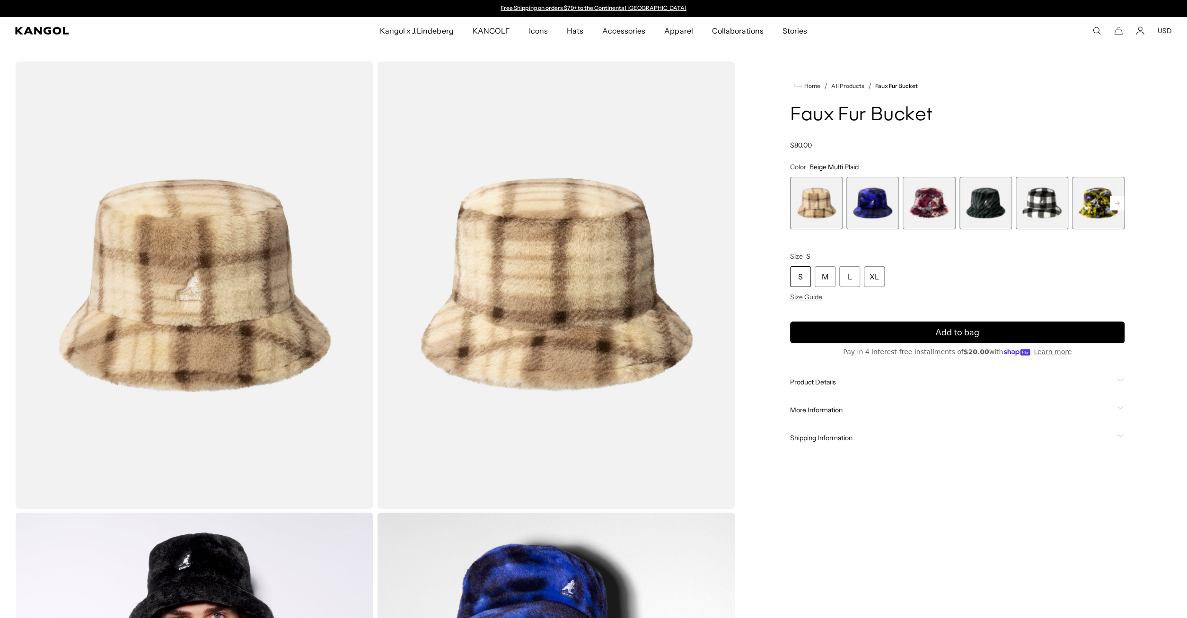
click at [880, 206] on span "2 of 12" at bounding box center [872, 203] width 53 height 53
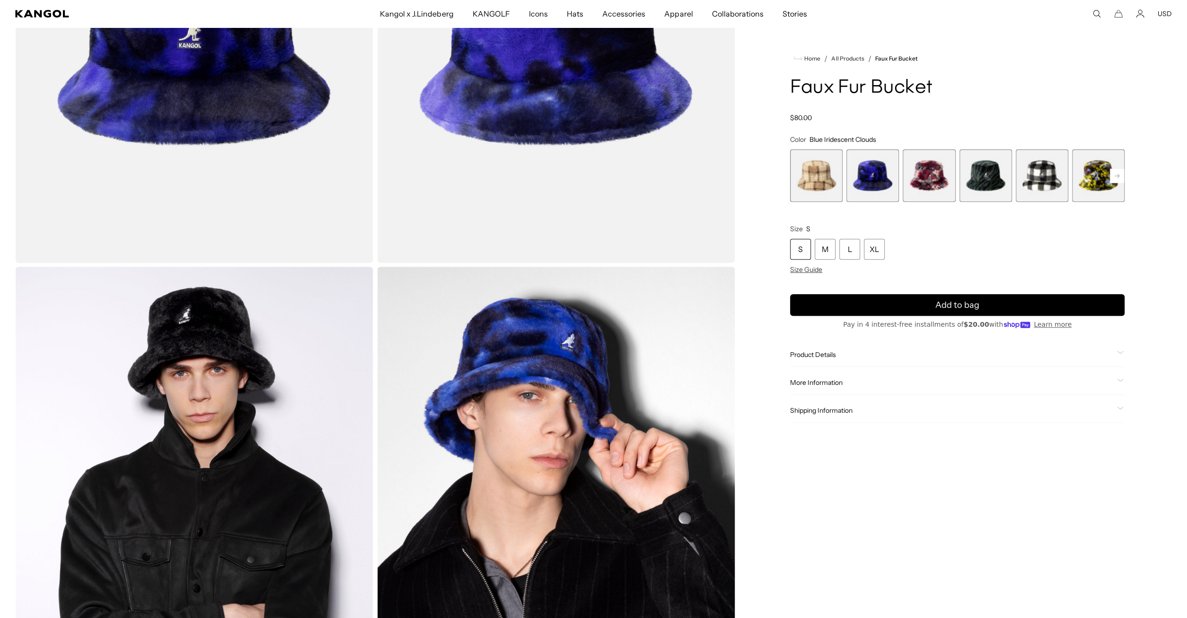
scroll to position [0, 195]
click at [929, 172] on span "3 of 12" at bounding box center [928, 175] width 53 height 53
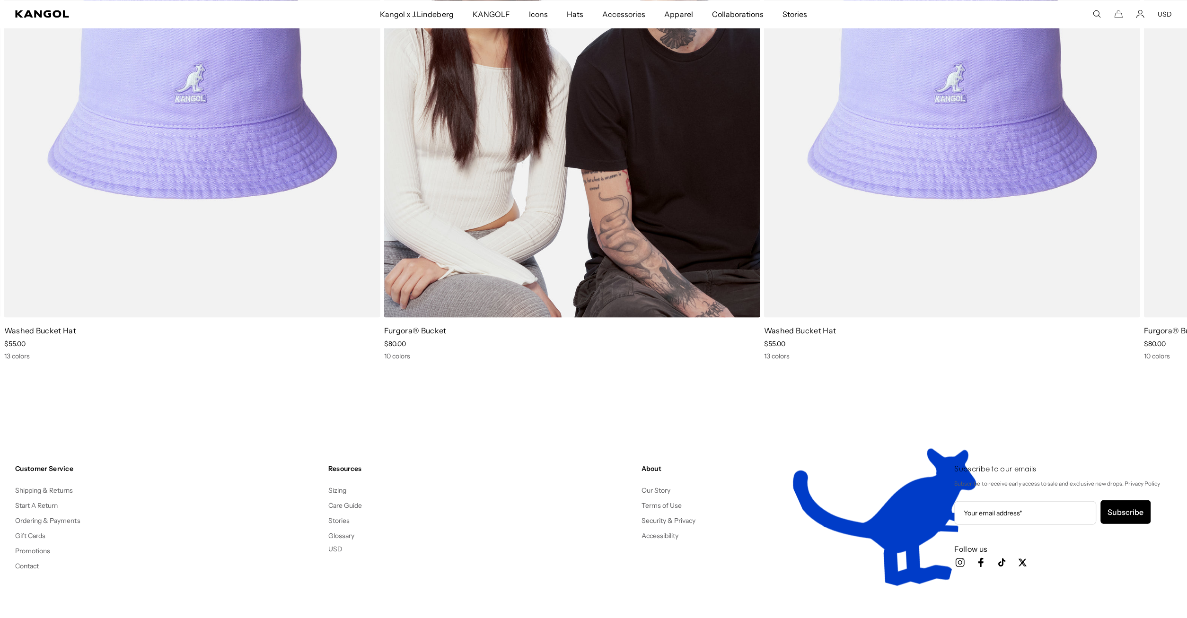
scroll to position [1771, 0]
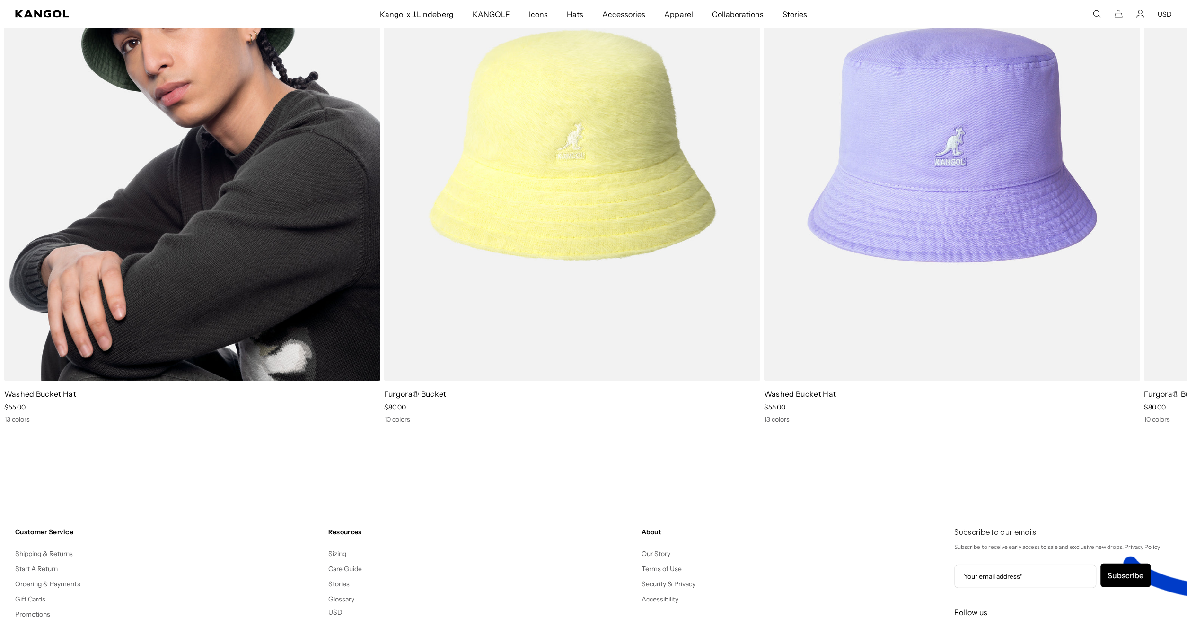
click at [278, 241] on img "1 of 2" at bounding box center [192, 145] width 376 height 472
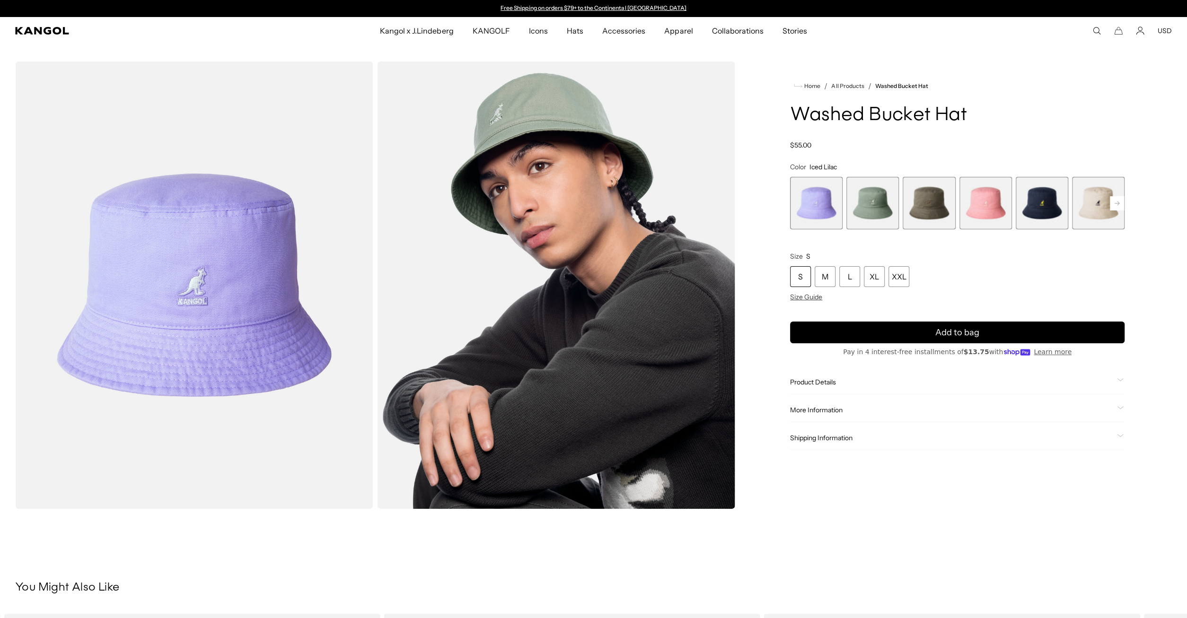
click at [934, 206] on span "3 of 13" at bounding box center [928, 203] width 53 height 53
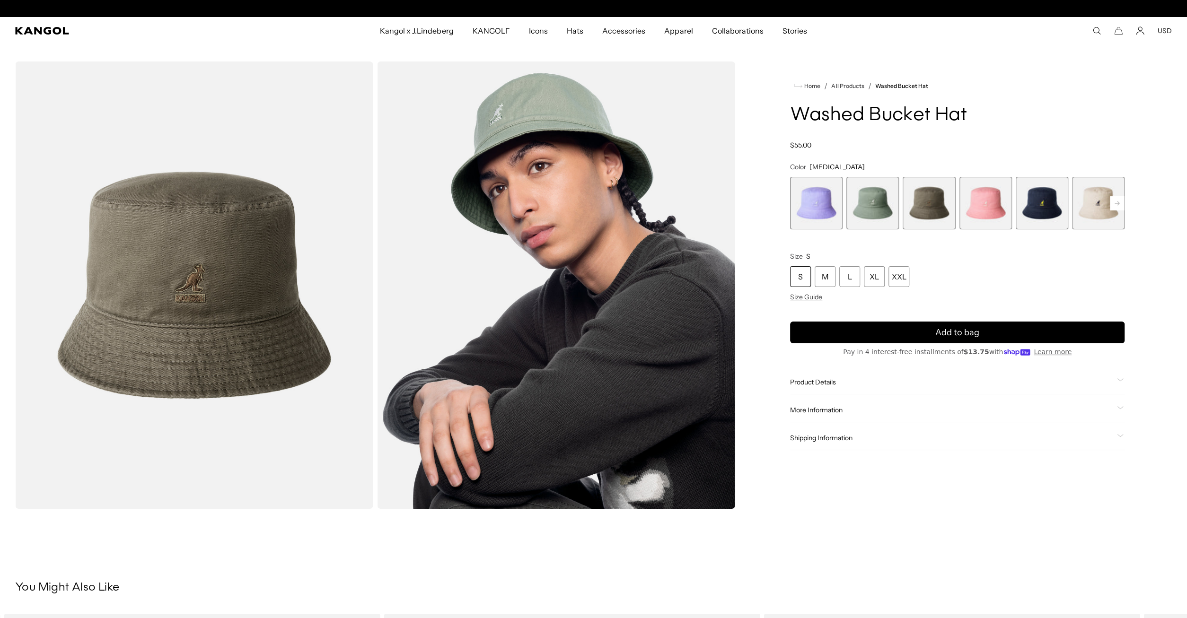
scroll to position [0, 195]
click at [1024, 201] on span "5 of 13" at bounding box center [1041, 203] width 53 height 53
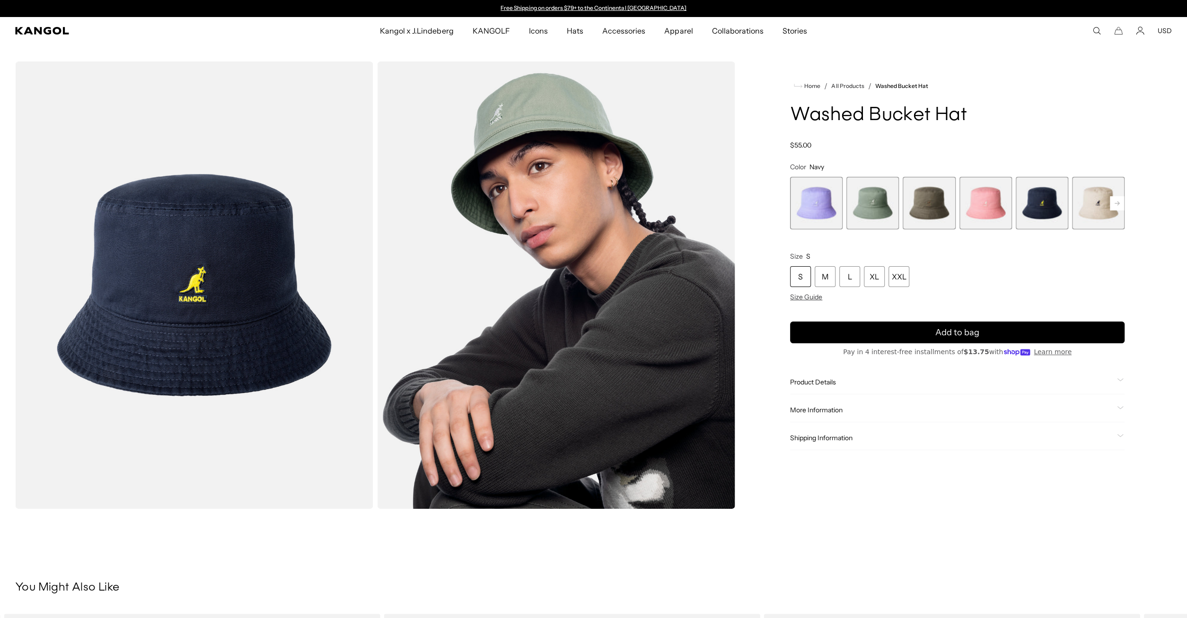
click at [1118, 197] on rect at bounding box center [1117, 203] width 14 height 14
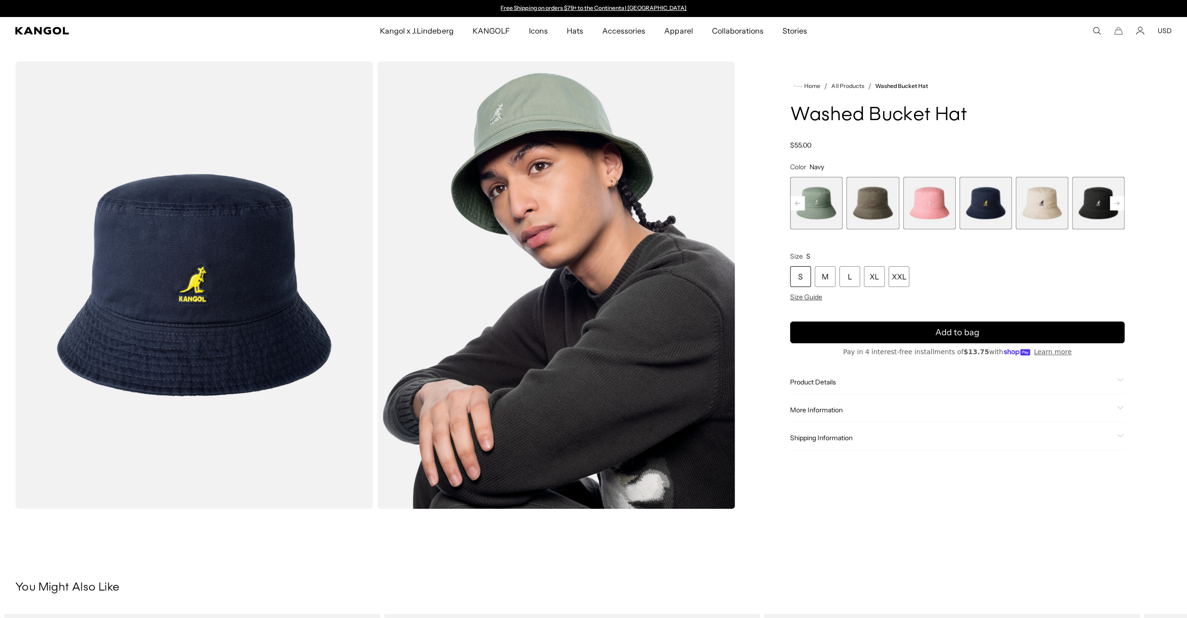
click at [1116, 204] on rect at bounding box center [1117, 203] width 14 height 14
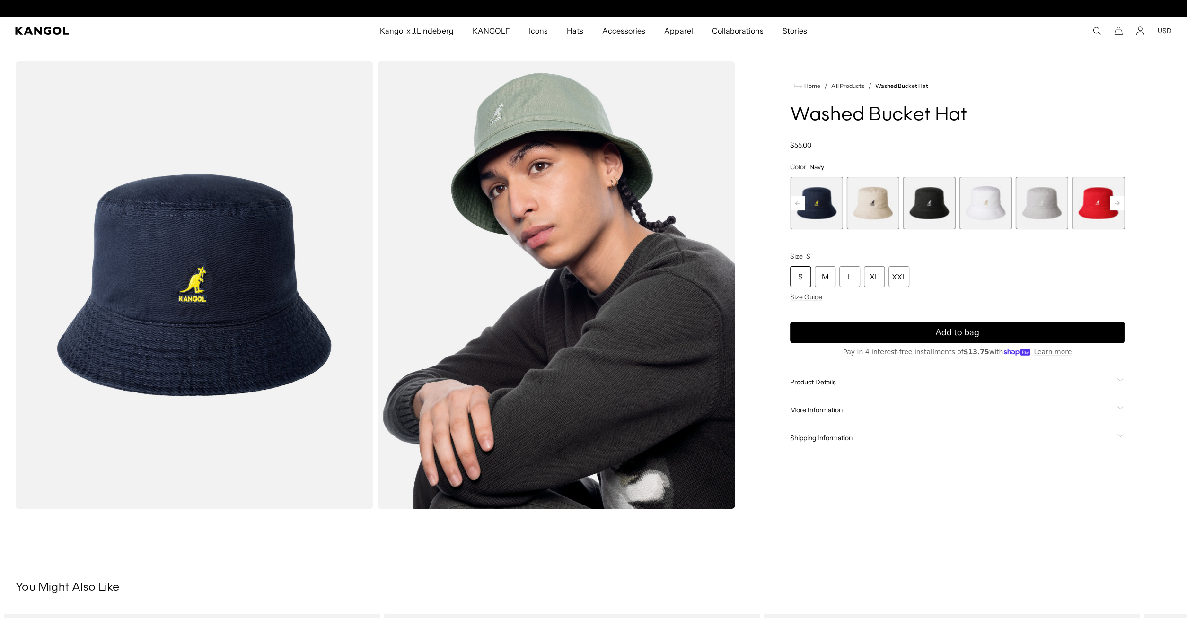
click at [1116, 204] on rect at bounding box center [1117, 203] width 14 height 14
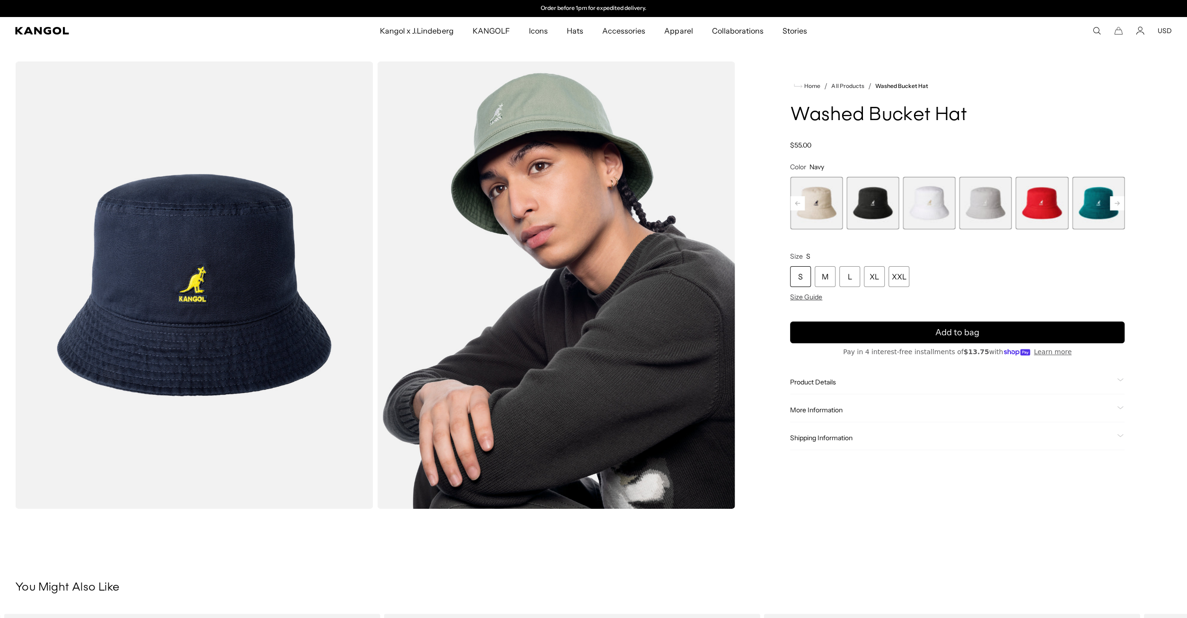
click at [1116, 204] on rect at bounding box center [1117, 203] width 14 height 14
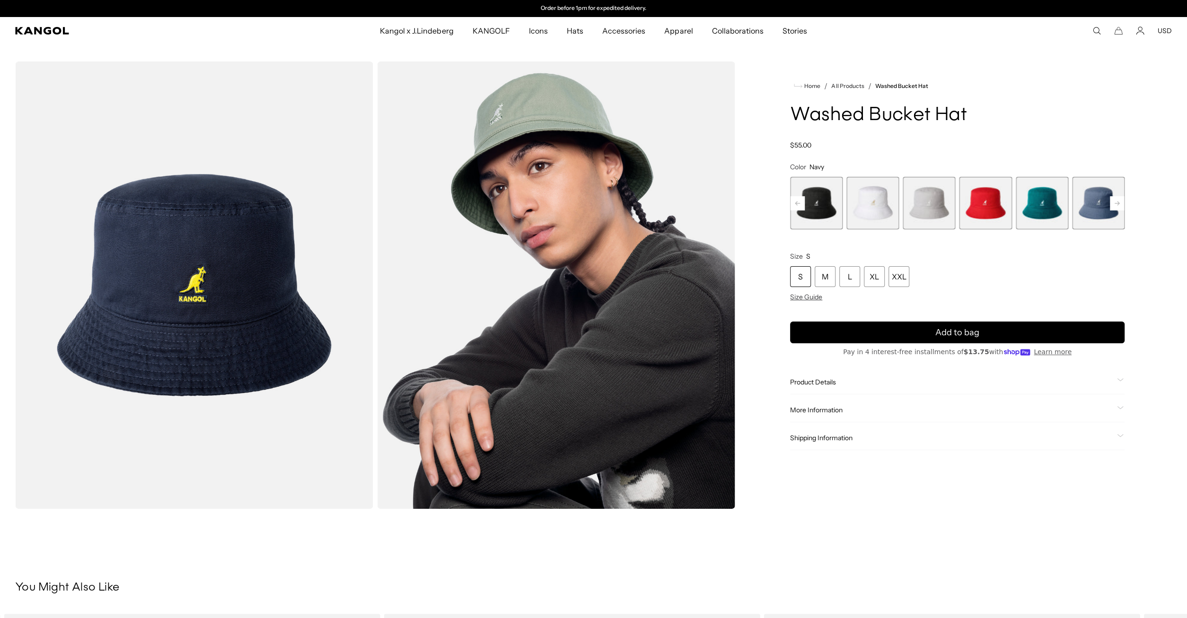
click at [1116, 204] on rect at bounding box center [1117, 203] width 14 height 14
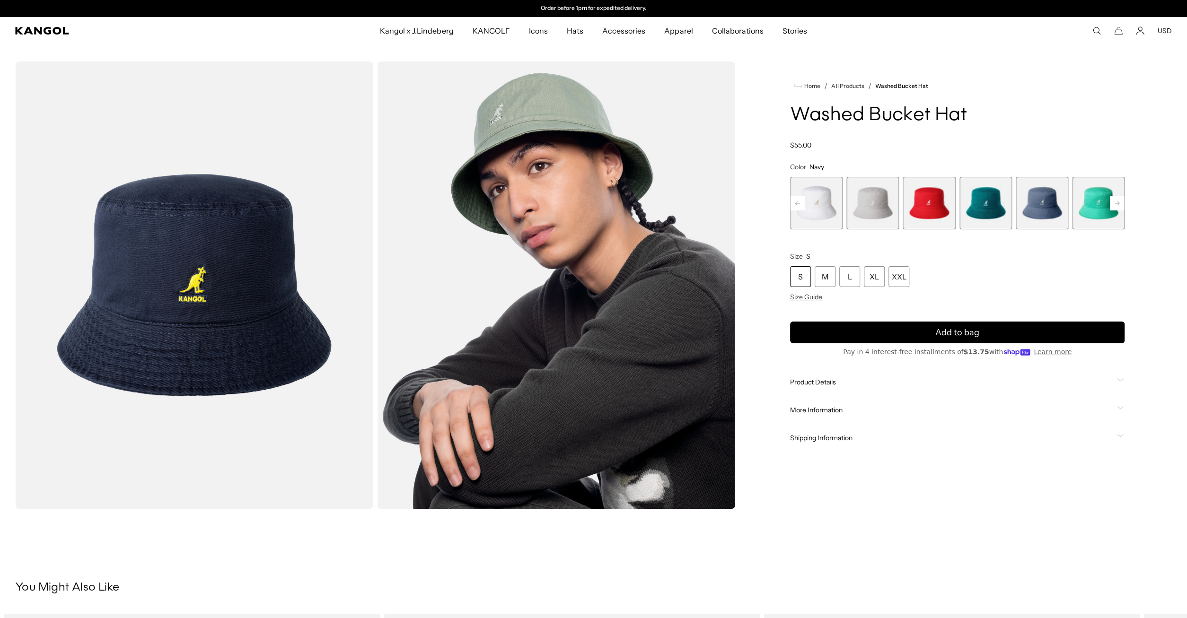
click at [1116, 204] on div "Previous Next Iced Lilac Variant sold out or unavailable SAGE GREEN Variant sol…" at bounding box center [957, 203] width 334 height 53
click at [1044, 209] on span "12 of 13" at bounding box center [1041, 203] width 53 height 53
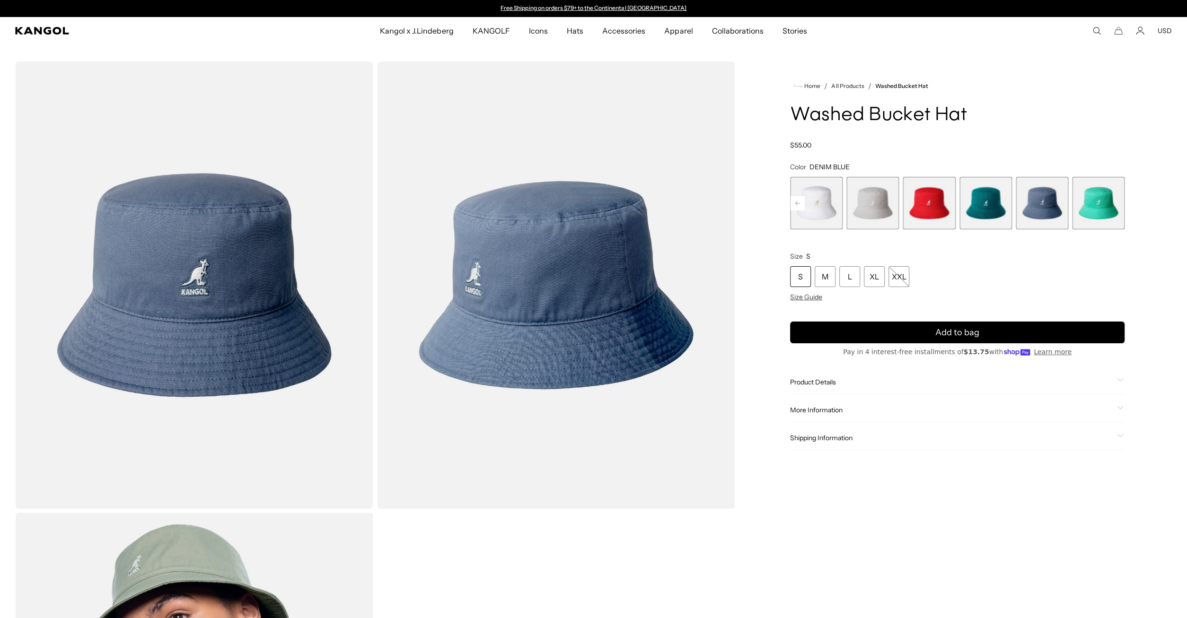
drag, startPoint x: 784, startPoint y: 202, endPoint x: 1022, endPoint y: 191, distance: 238.2
click at [993, 190] on div "Home / All Products / Washed Bucket Hat Washed Bucket Hat Regular price $55.00 …" at bounding box center [957, 510] width 429 height 899
click at [798, 203] on icon at bounding box center [797, 203] width 5 height 4
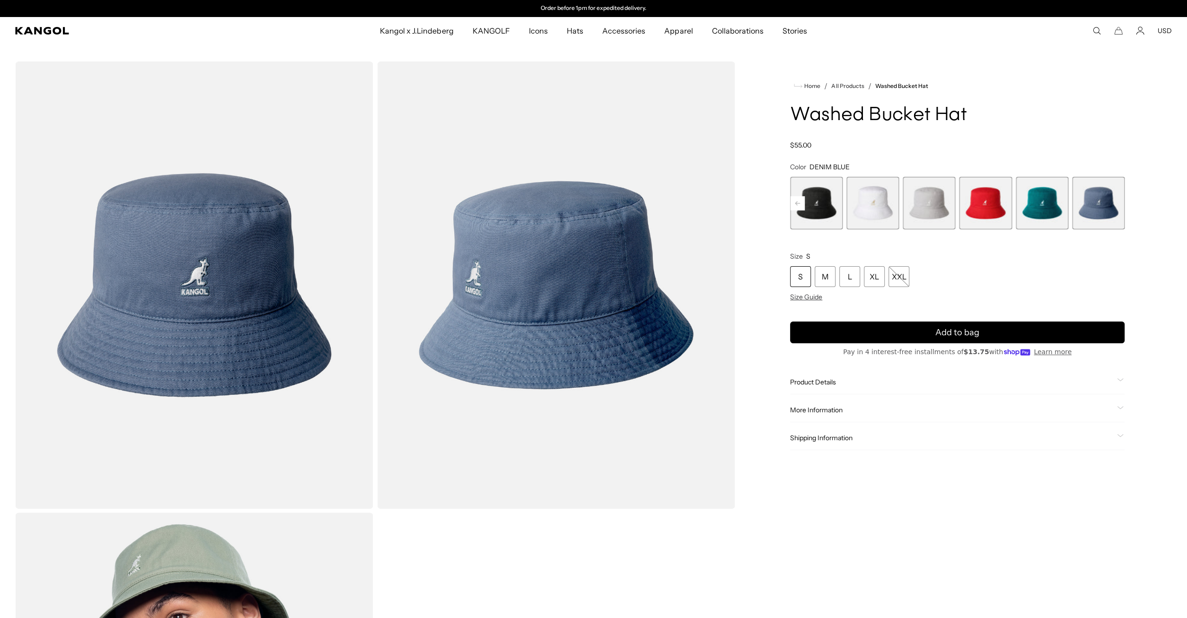
click at [798, 203] on icon at bounding box center [797, 203] width 5 height 4
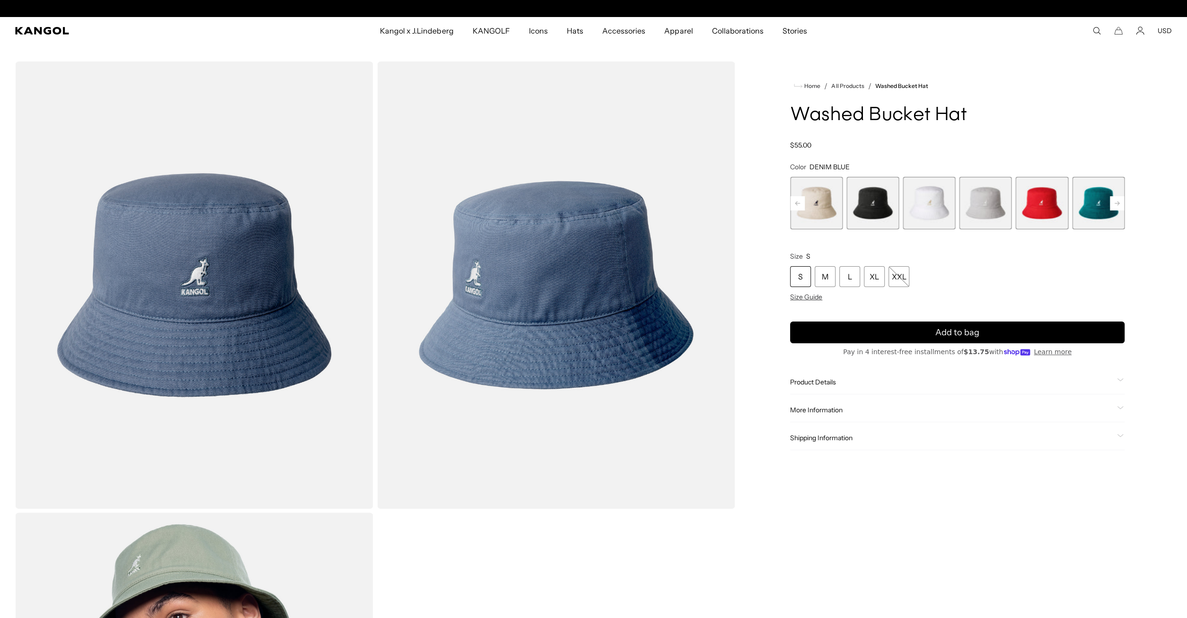
click at [798, 203] on icon at bounding box center [797, 203] width 5 height 4
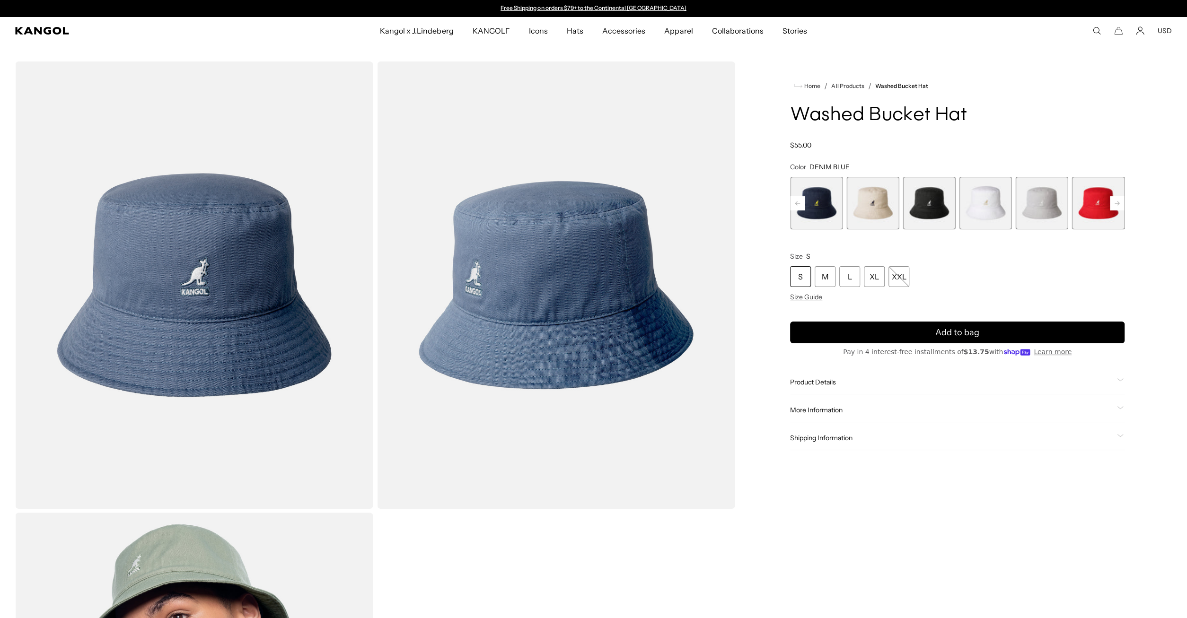
click at [798, 203] on icon at bounding box center [797, 203] width 5 height 4
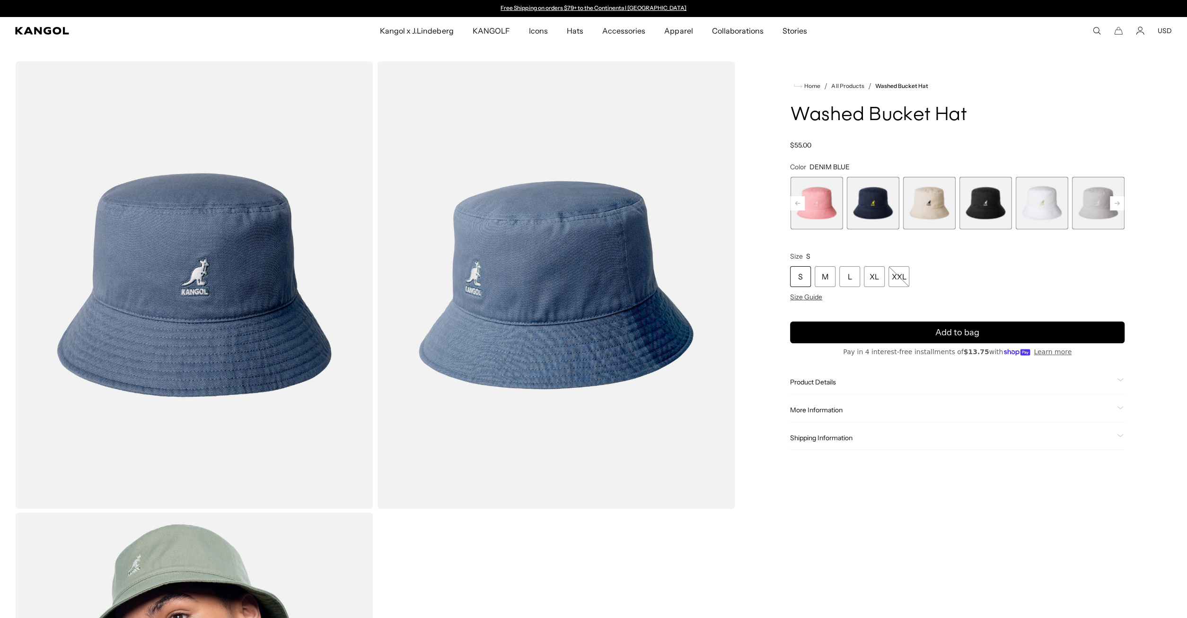
click at [798, 203] on icon at bounding box center [797, 203] width 5 height 4
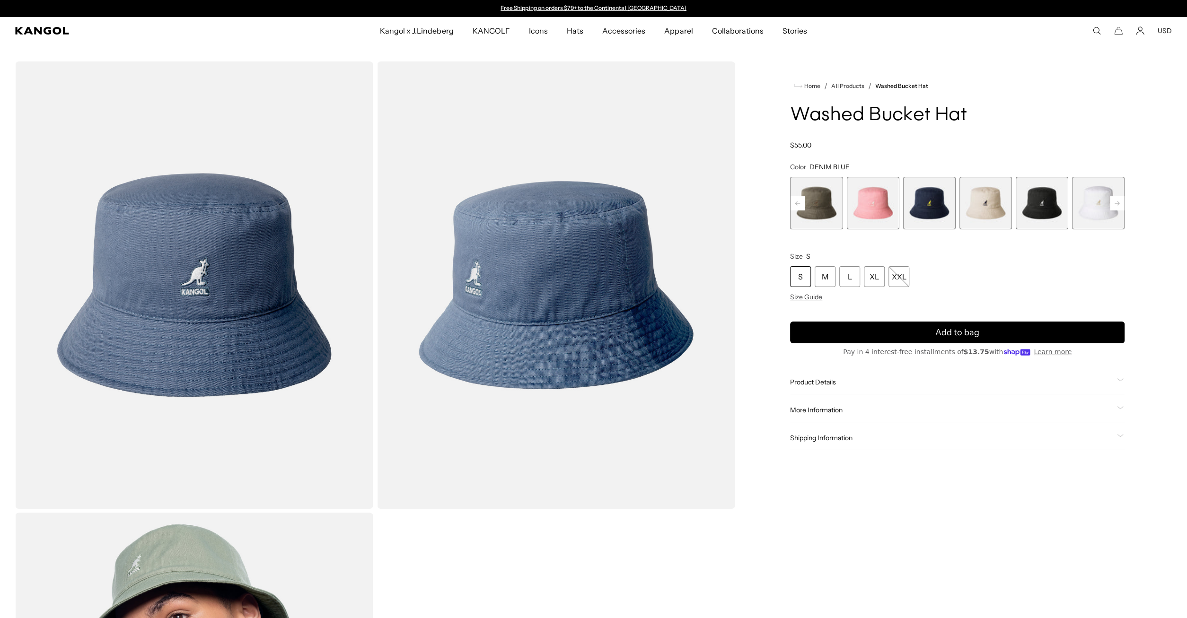
click at [942, 209] on span "5 of 13" at bounding box center [928, 203] width 53 height 53
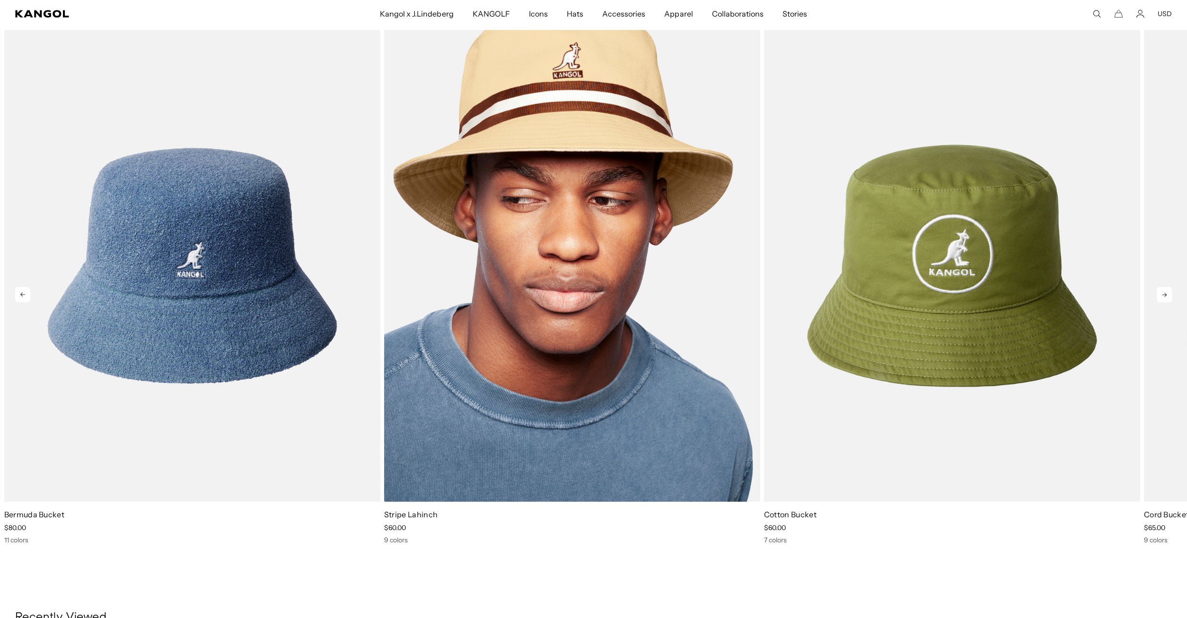
scroll to position [590, 0]
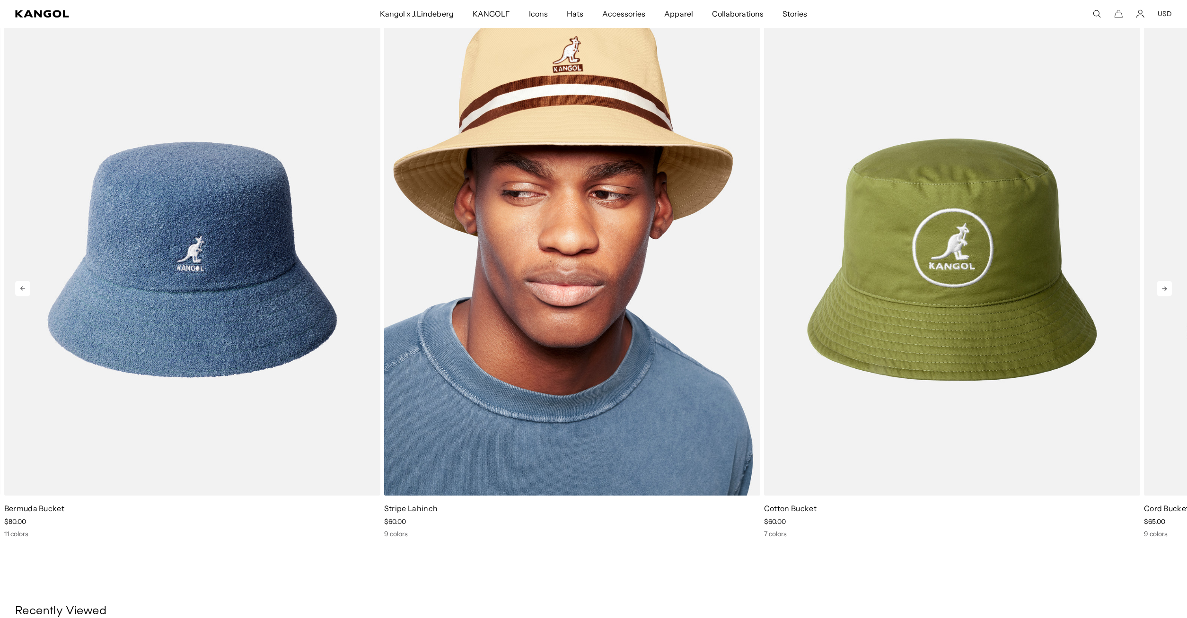
click at [596, 218] on img "2 of 5" at bounding box center [572, 260] width 376 height 472
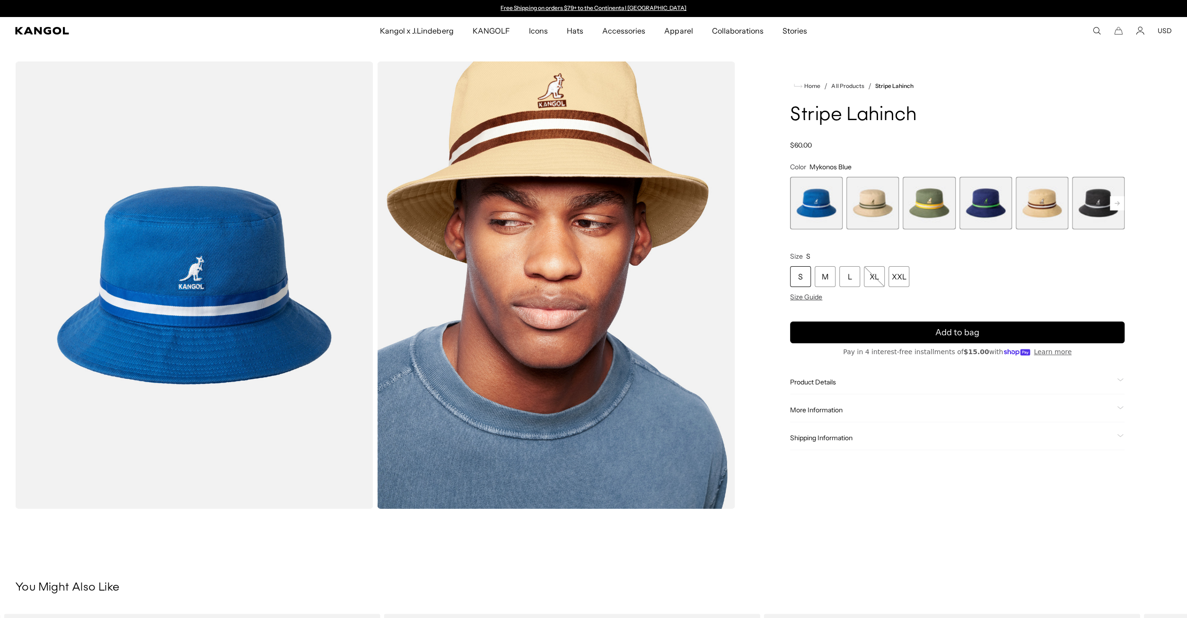
click at [1118, 202] on rect at bounding box center [1117, 203] width 14 height 14
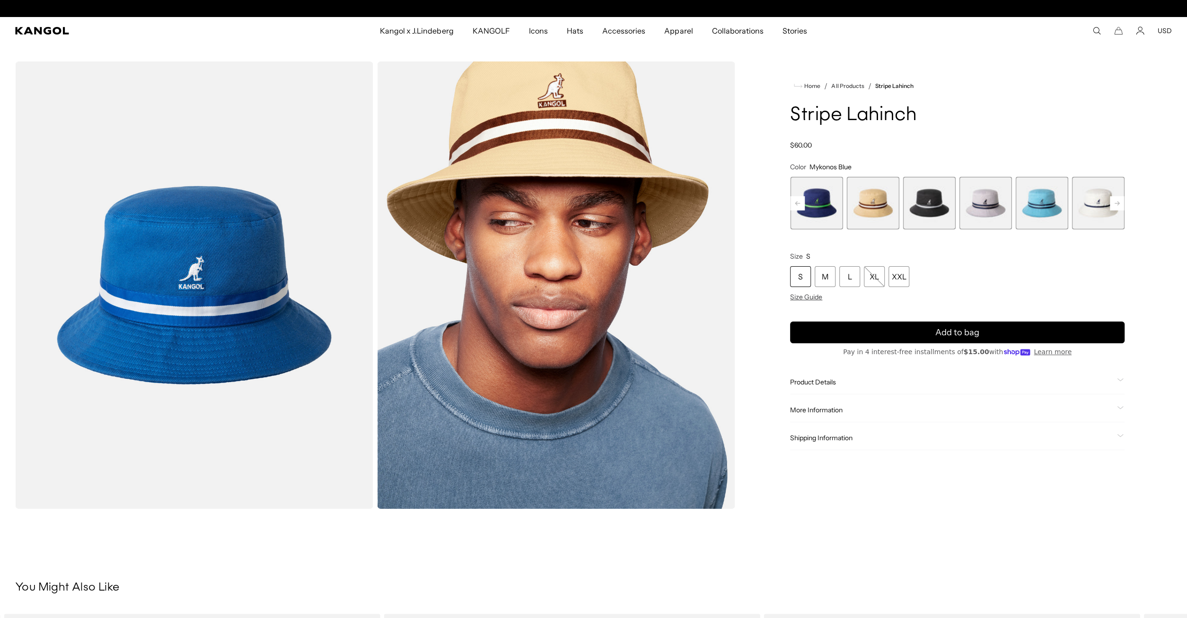
scroll to position [0, 195]
click at [1117, 201] on span "9 of 9" at bounding box center [1098, 203] width 53 height 53
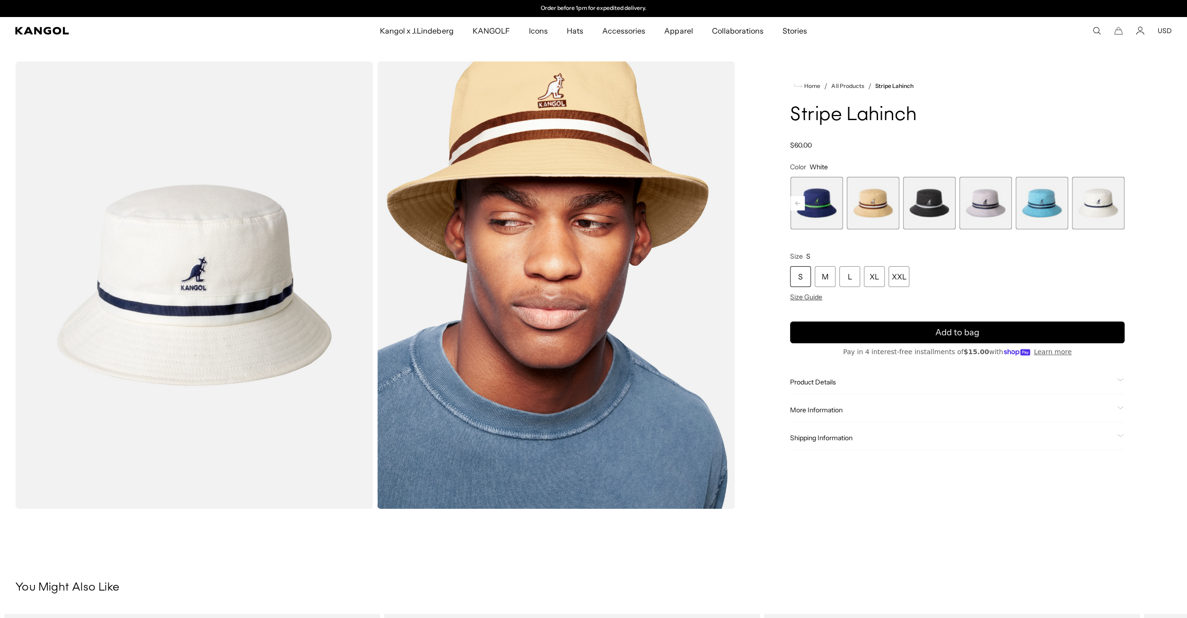
click at [1036, 204] on span "8 of 9" at bounding box center [1041, 203] width 53 height 53
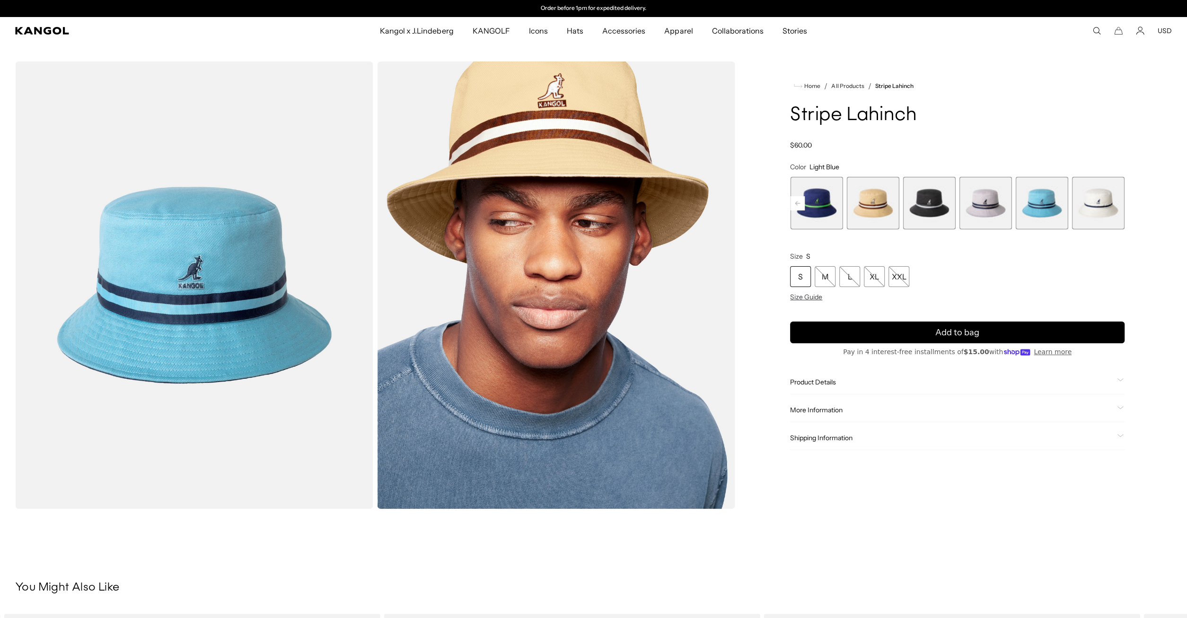
click at [1085, 209] on span "9 of 9" at bounding box center [1098, 203] width 53 height 53
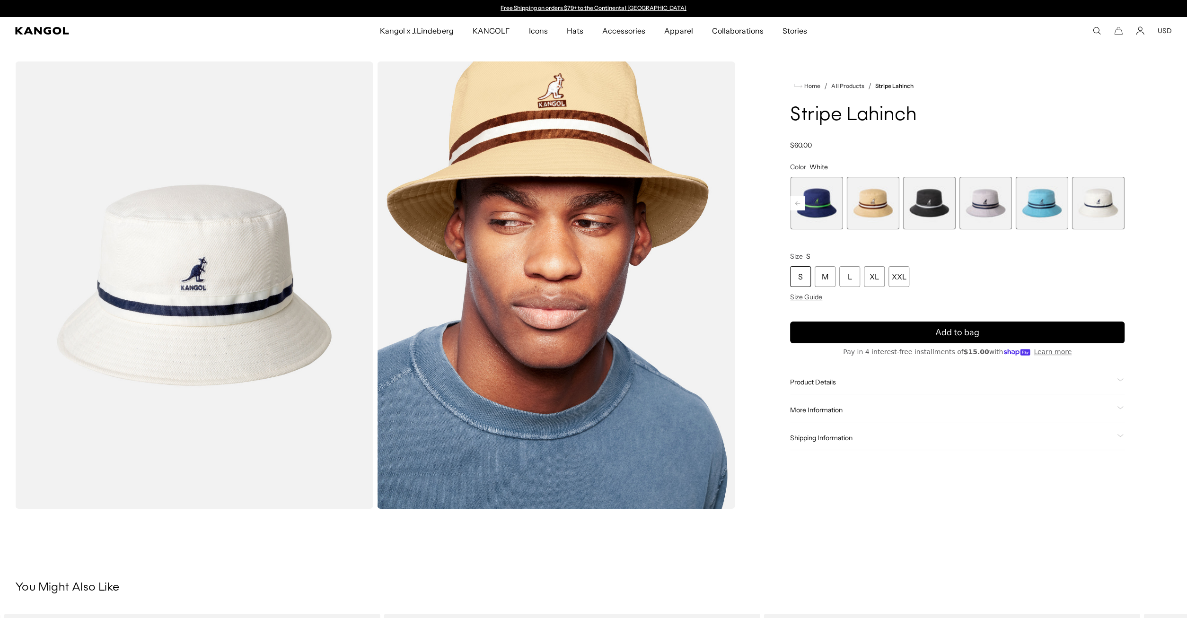
click at [1051, 205] on span "8 of 9" at bounding box center [1041, 203] width 53 height 53
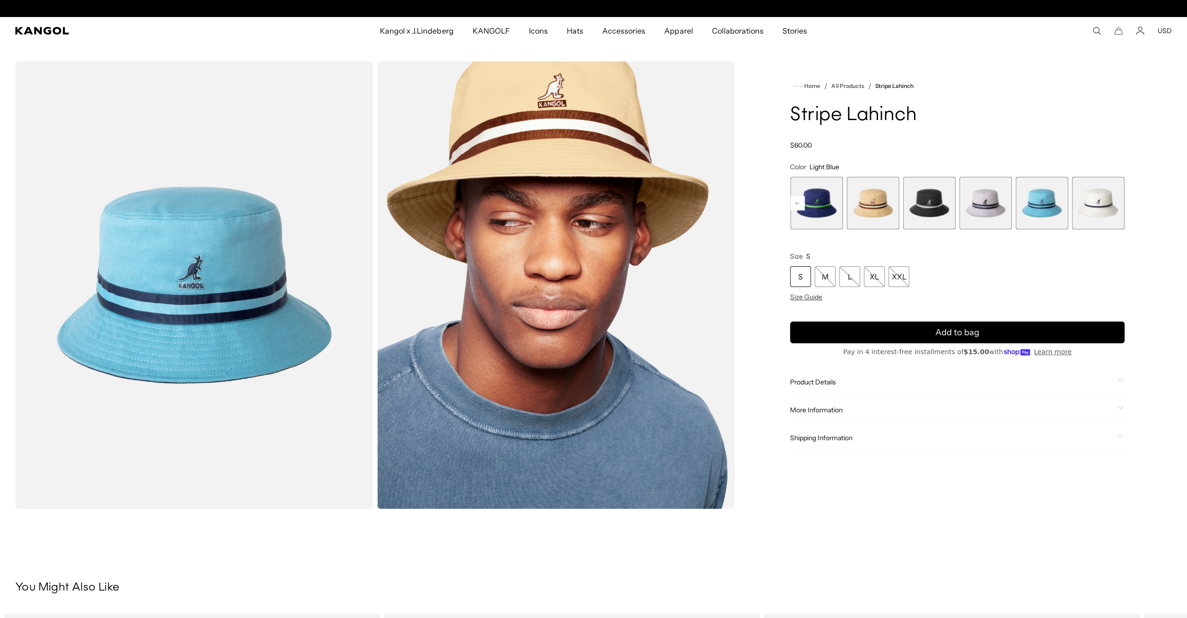
scroll to position [0, 195]
click at [986, 208] on span "7 of 9" at bounding box center [985, 203] width 53 height 53
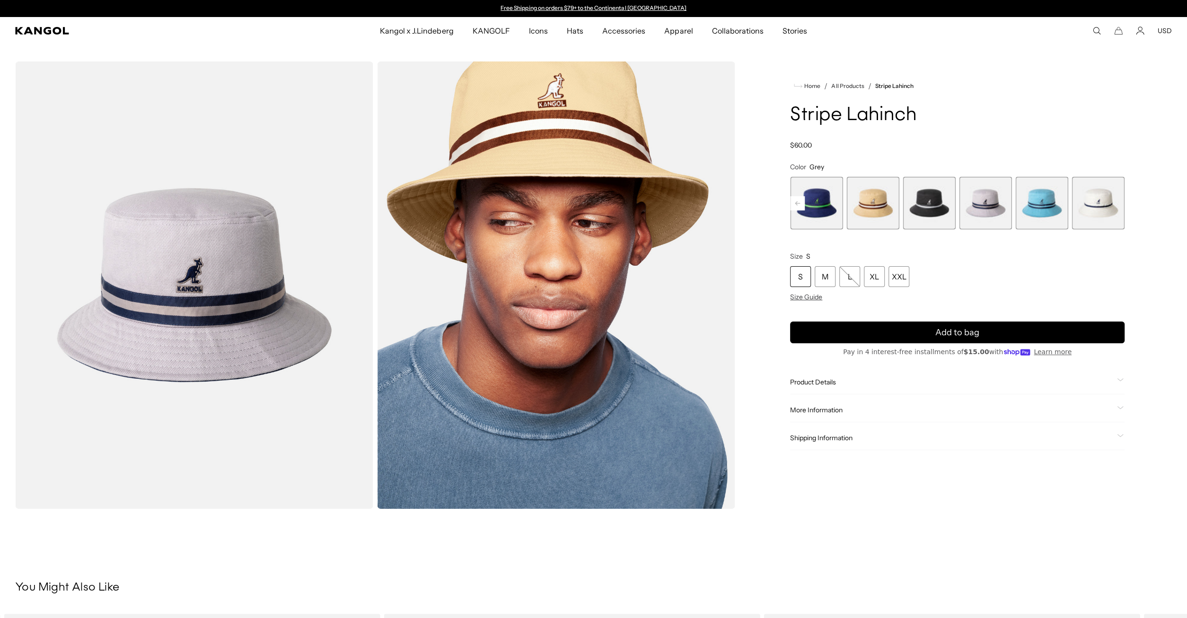
click at [1107, 210] on span "9 of 9" at bounding box center [1098, 203] width 53 height 53
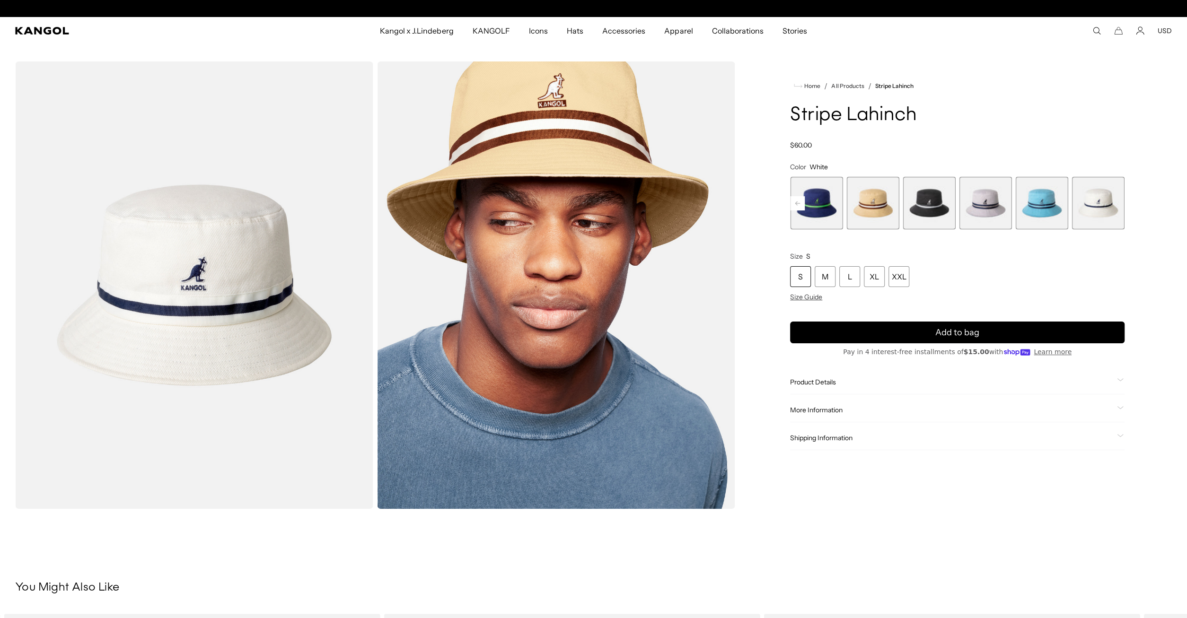
scroll to position [0, 195]
click at [875, 201] on span "5 of 9" at bounding box center [872, 203] width 53 height 53
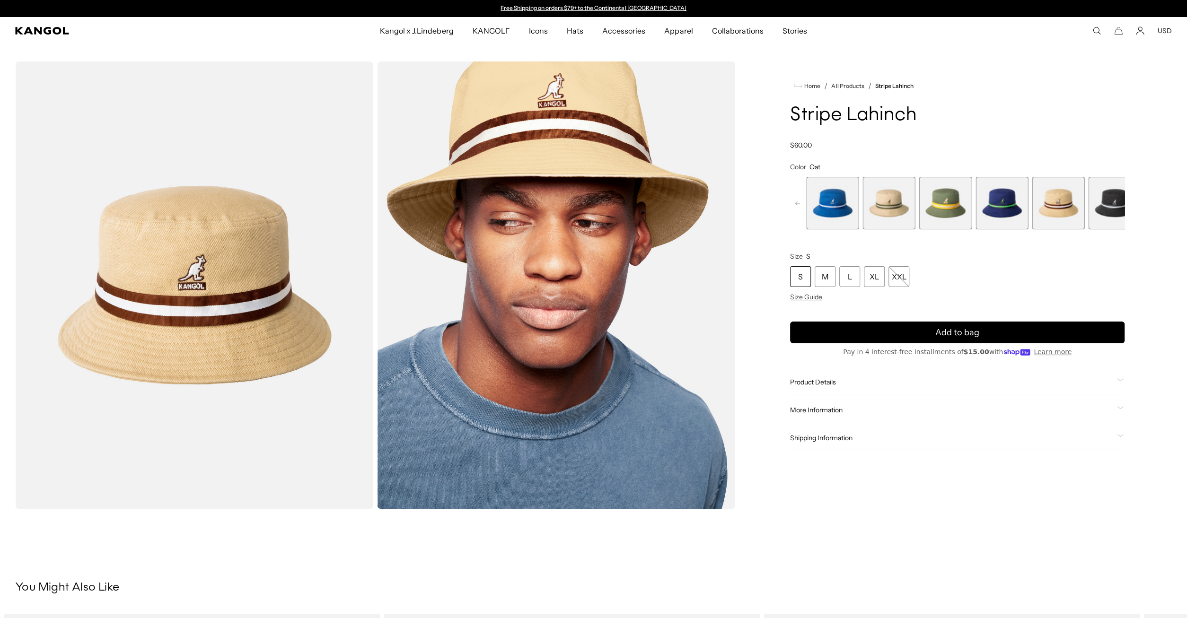
drag, startPoint x: 833, startPoint y: 203, endPoint x: 1066, endPoint y: 217, distance: 232.6
click at [1066, 217] on div "Mykonos Blue Variant sold out or unavailable Beige Variant sold out or unavaila…" at bounding box center [973, 203] width 334 height 53
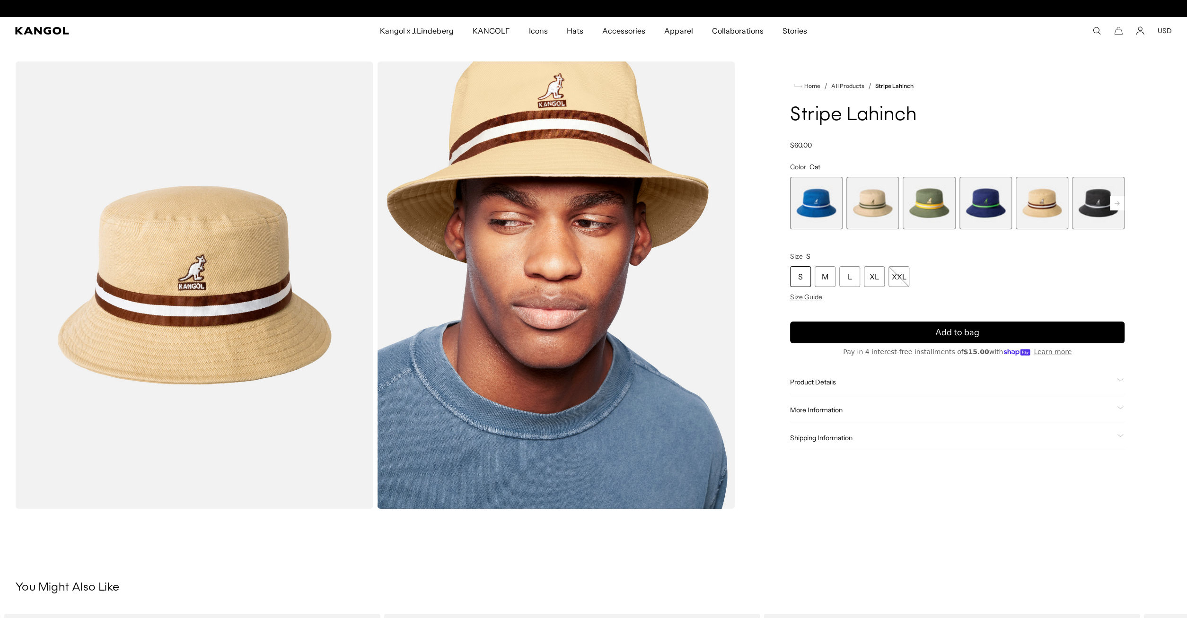
scroll to position [0, 195]
click at [874, 212] on span "2 of 9" at bounding box center [872, 203] width 53 height 53
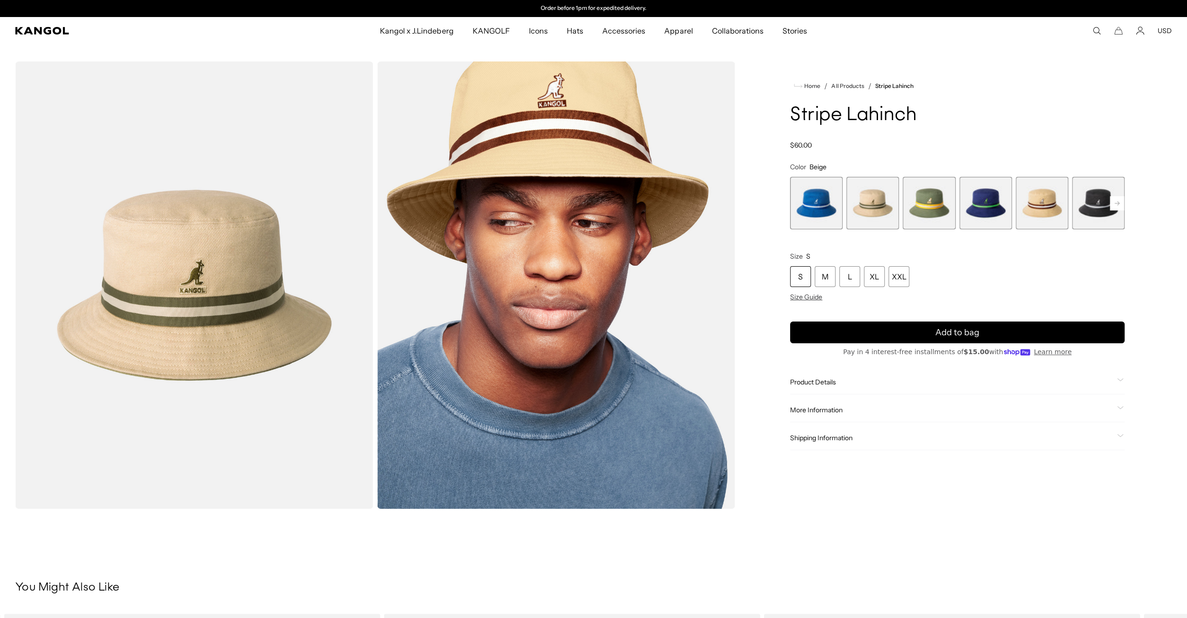
click at [825, 202] on span "1 of 9" at bounding box center [816, 203] width 53 height 53
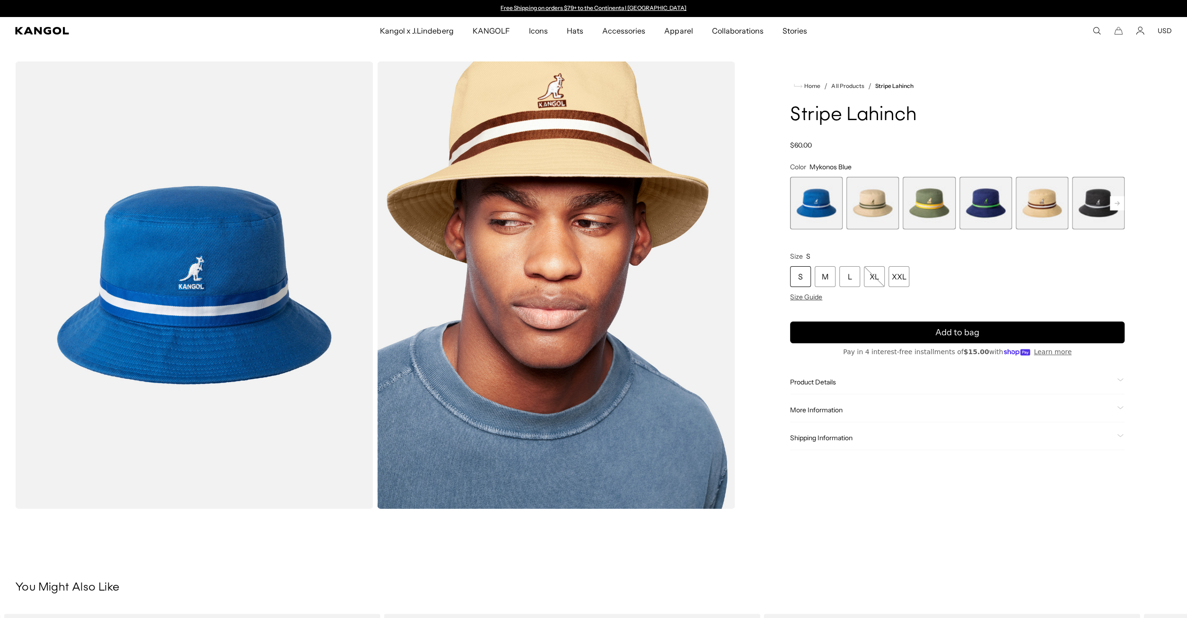
click at [989, 210] on span "4 of 9" at bounding box center [985, 203] width 53 height 53
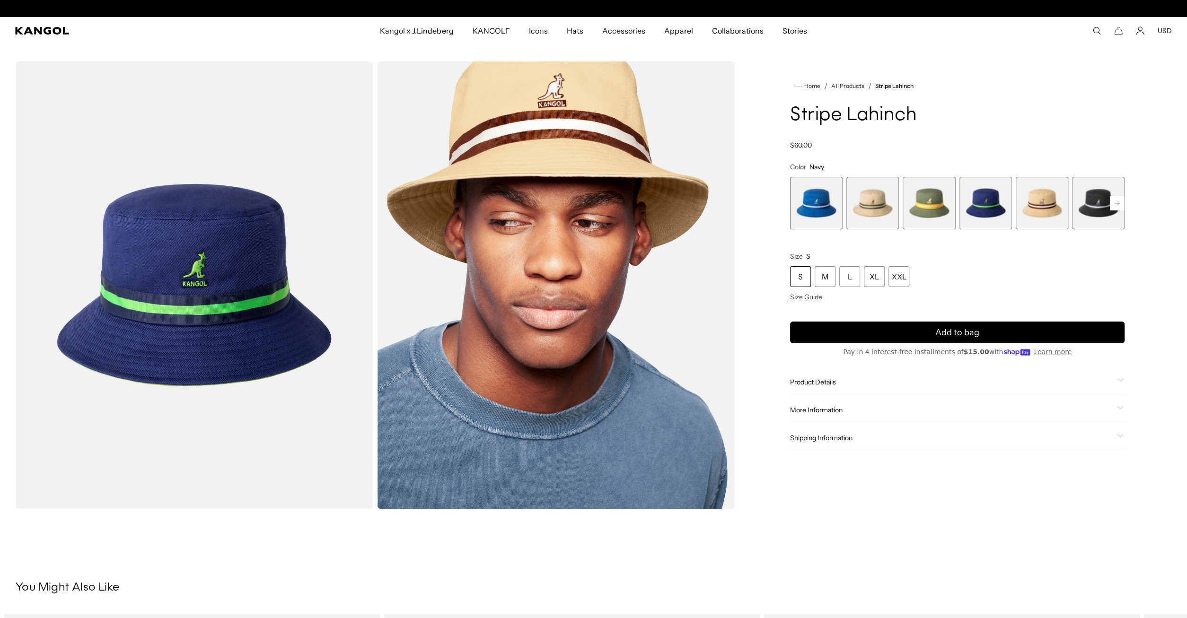
scroll to position [0, 195]
click at [1054, 218] on span "5 of 9" at bounding box center [1041, 203] width 53 height 53
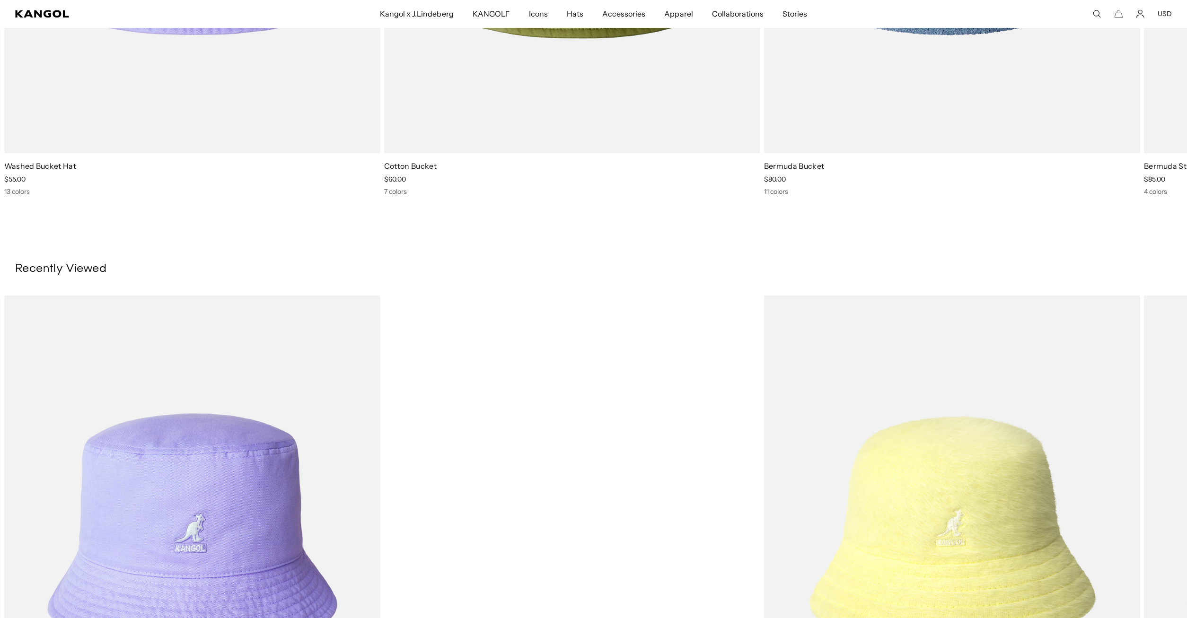
scroll to position [738, 0]
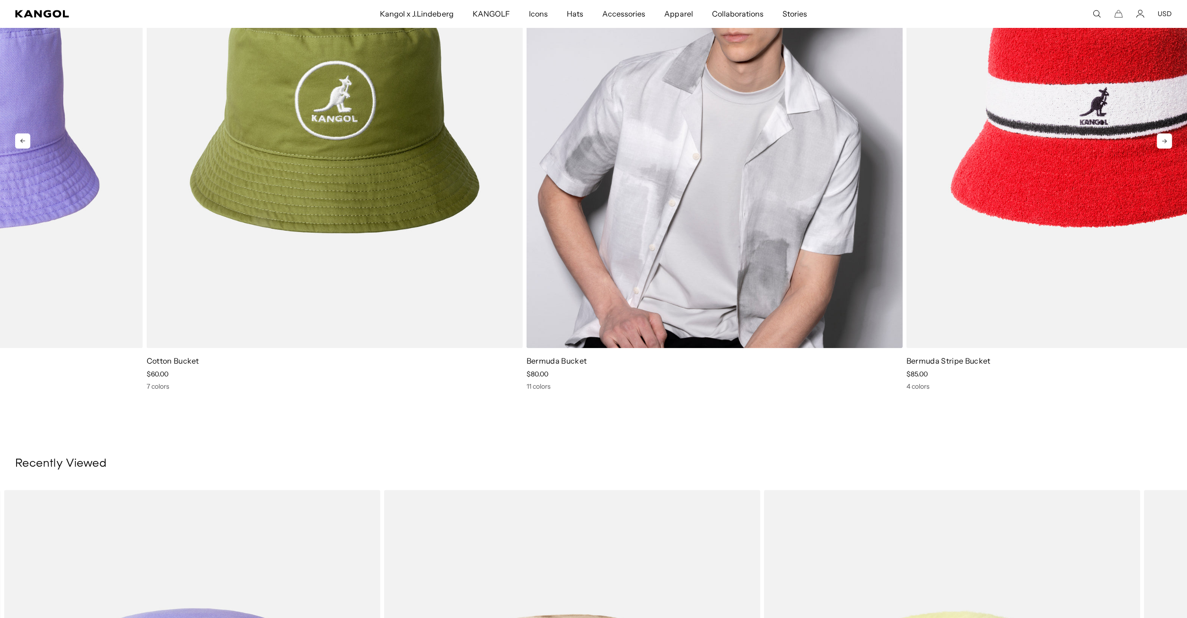
drag, startPoint x: 855, startPoint y: 300, endPoint x: 592, endPoint y: 275, distance: 264.1
click at [592, 275] on img "3 of 5" at bounding box center [714, 112] width 376 height 472
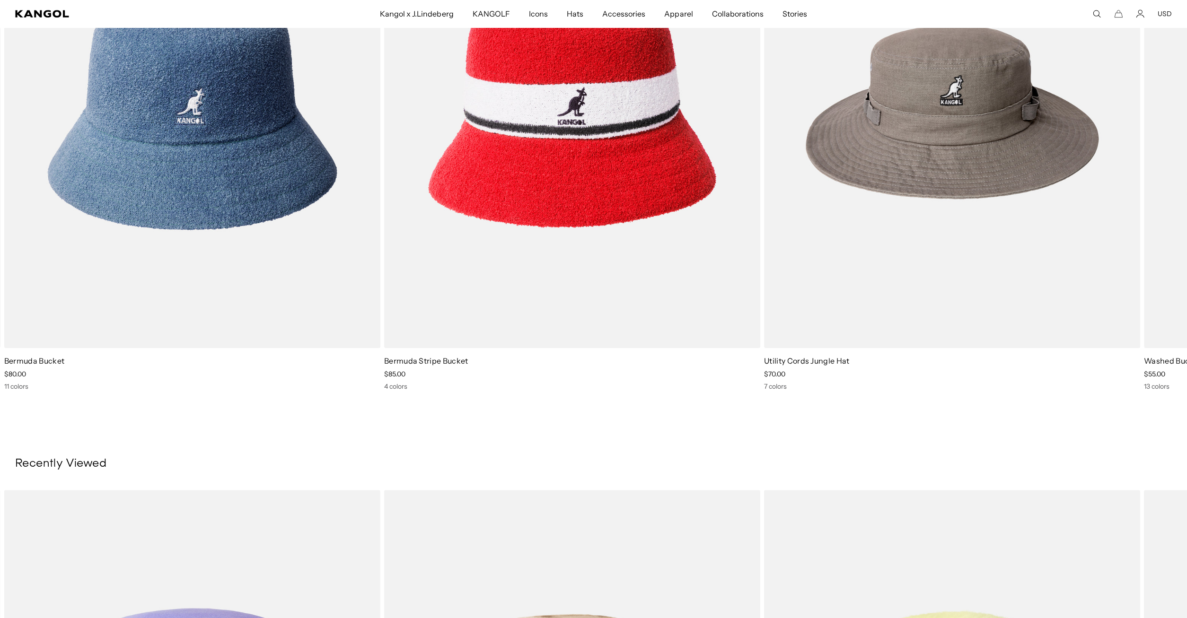
scroll to position [0, 195]
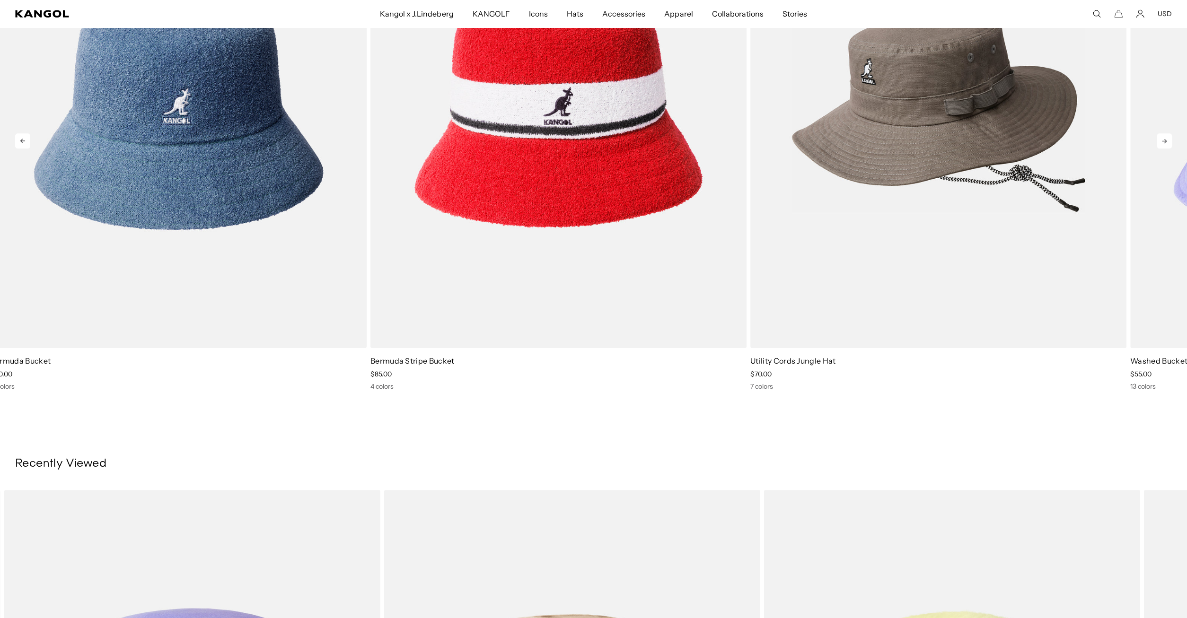
drag, startPoint x: 969, startPoint y: 299, endPoint x: 651, endPoint y: 258, distance: 320.5
click at [750, 259] on img "5 of 5" at bounding box center [938, 112] width 376 height 472
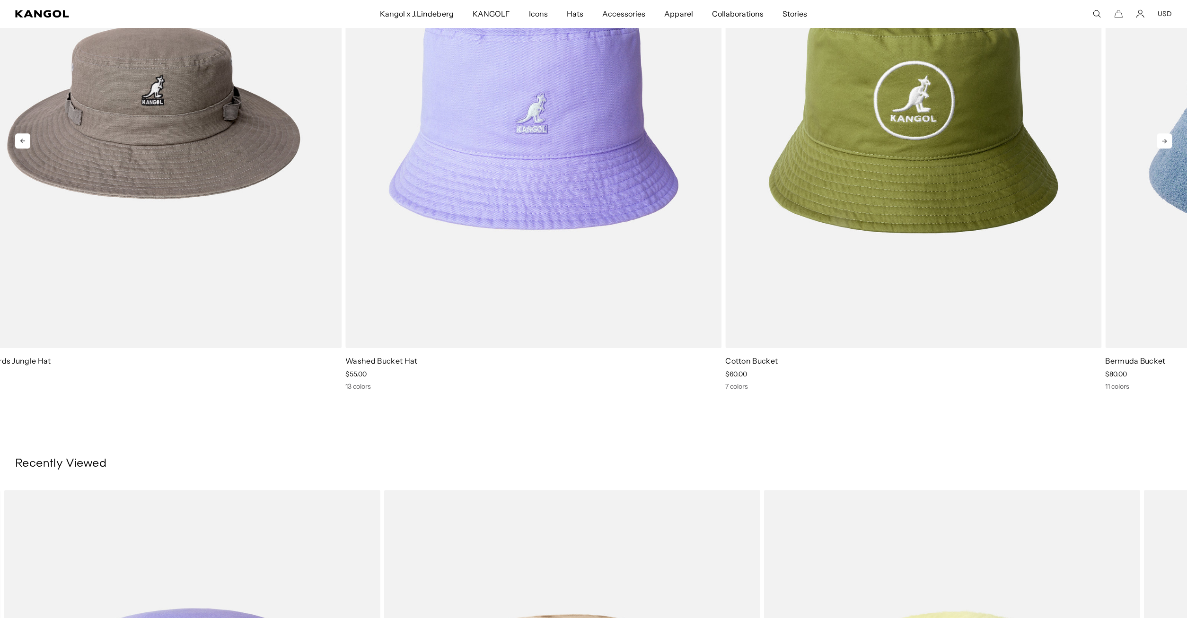
drag, startPoint x: 986, startPoint y: 279, endPoint x: 625, endPoint y: 257, distance: 362.0
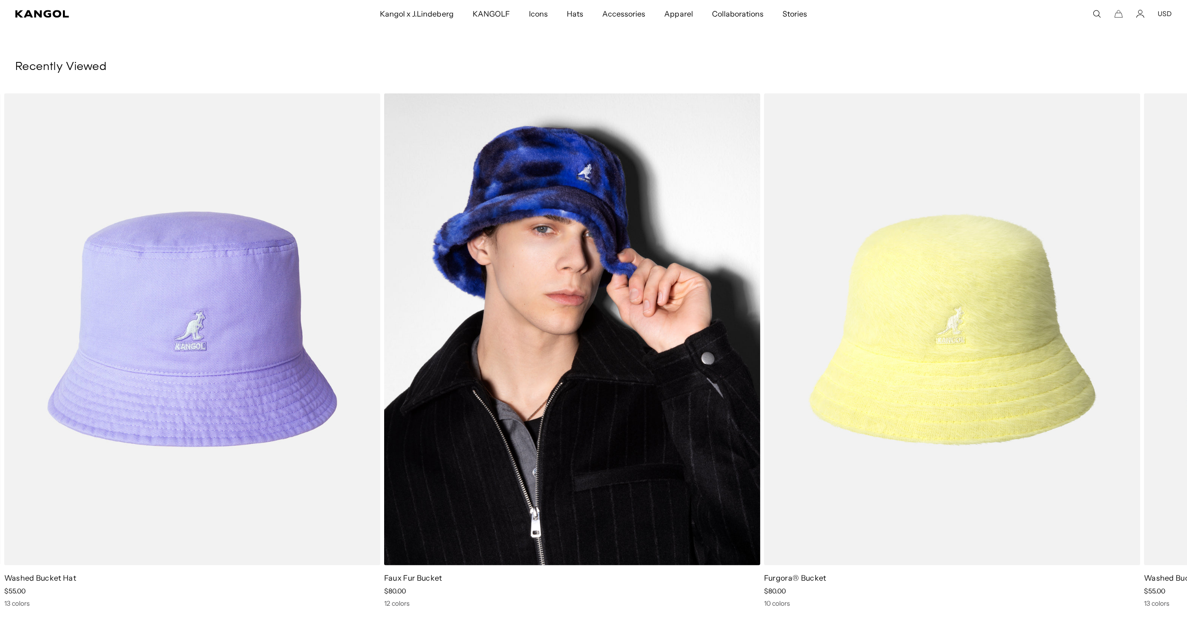
scroll to position [0, 0]
click at [554, 288] on img "2 of 3" at bounding box center [572, 329] width 376 height 472
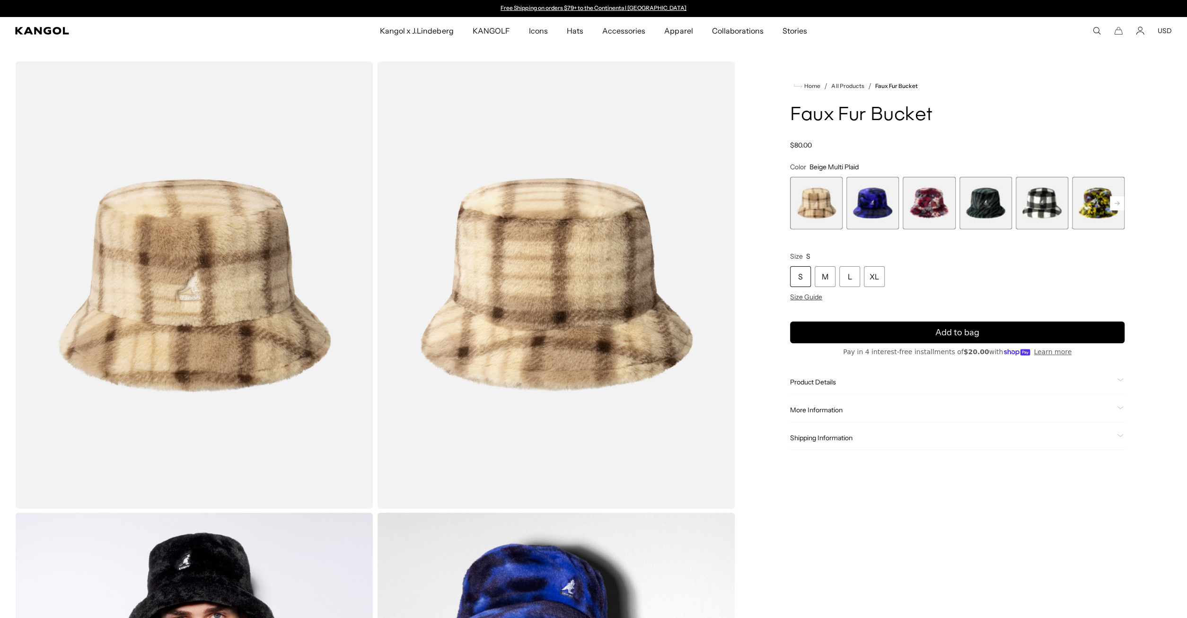
click at [925, 216] on span "3 of 12" at bounding box center [928, 203] width 53 height 53
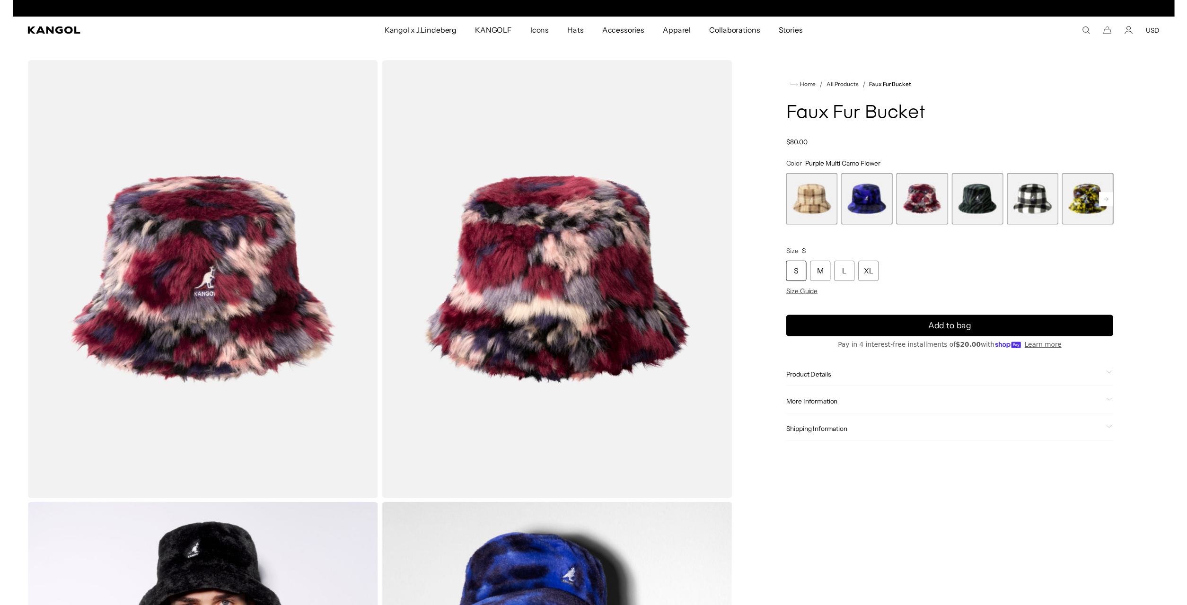
scroll to position [0, 195]
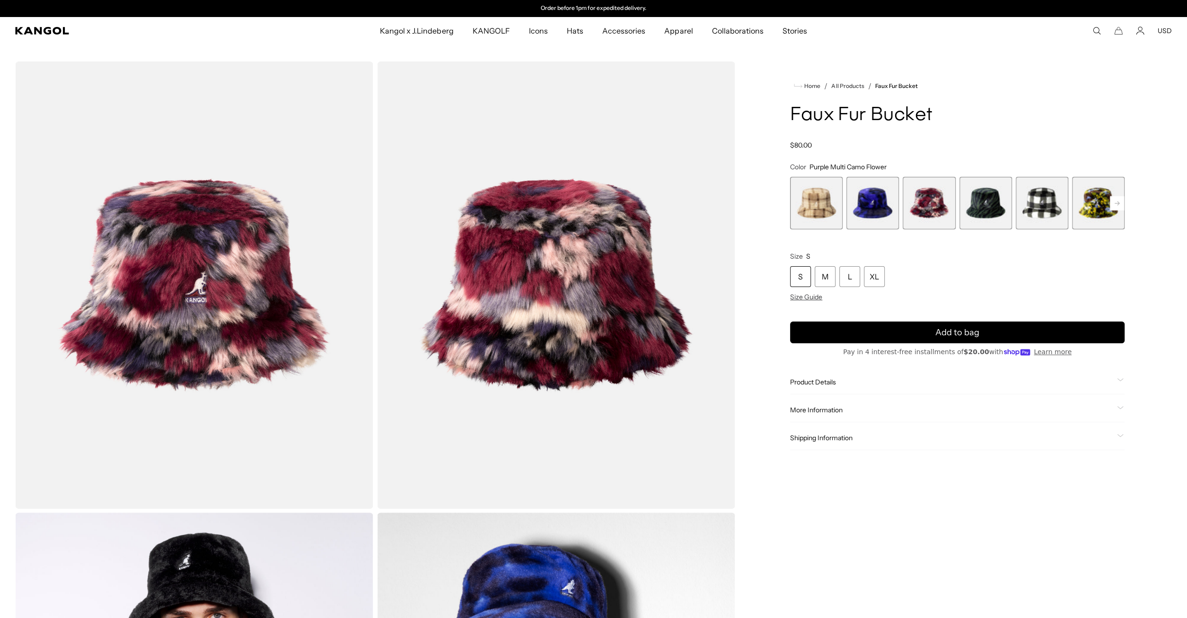
click at [821, 383] on span "Product Details" at bounding box center [951, 382] width 323 height 9
